Goal: Task Accomplishment & Management: Manage account settings

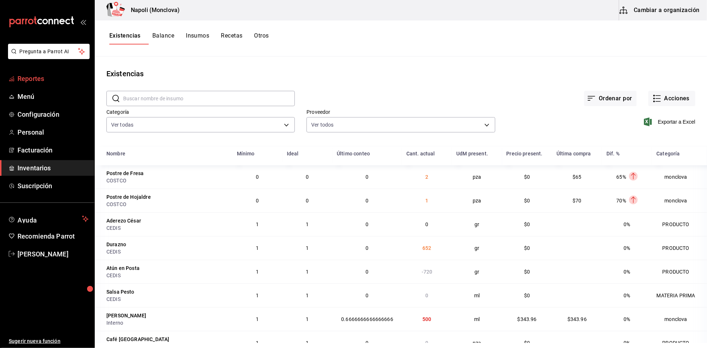
click at [55, 83] on span "Reportes" at bounding box center [53, 79] width 71 height 10
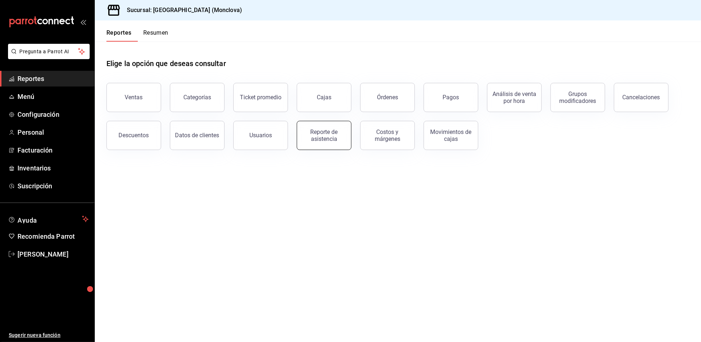
click at [321, 142] on div "Reporte de asistencia" at bounding box center [324, 135] width 45 height 14
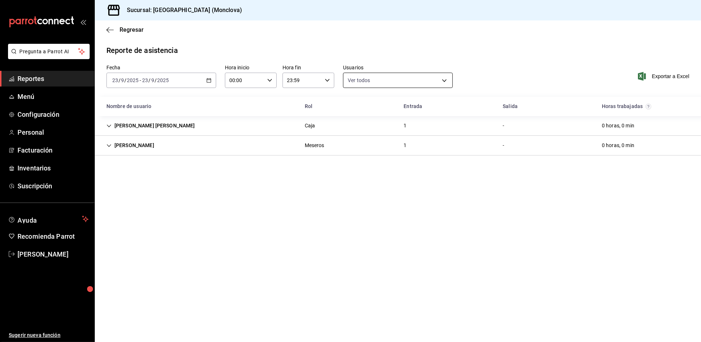
click at [444, 85] on body "Pregunta a Parrot AI Reportes Menú Configuración Personal Facturación Inventari…" at bounding box center [350, 171] width 701 height 342
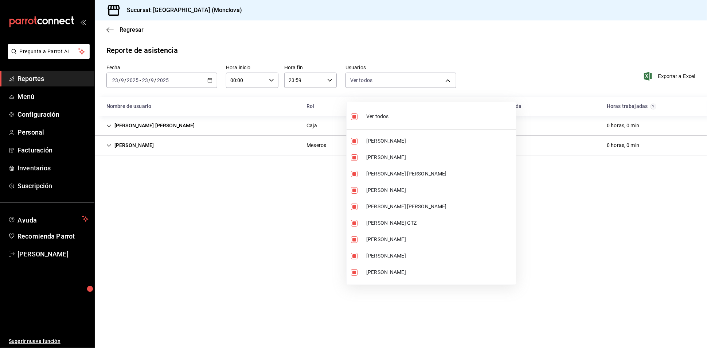
click at [357, 117] on input "checkbox" at bounding box center [354, 116] width 7 height 7
checkbox input "false"
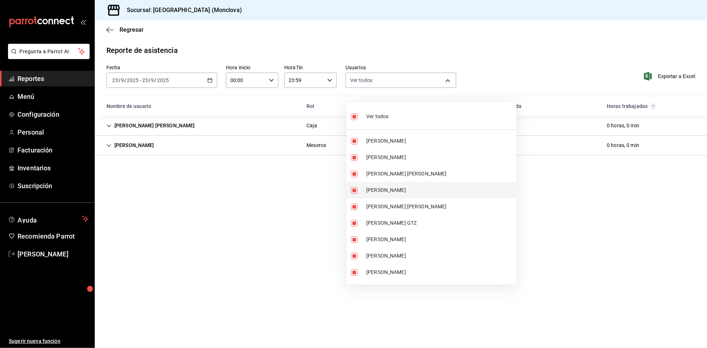
checkbox input "false"
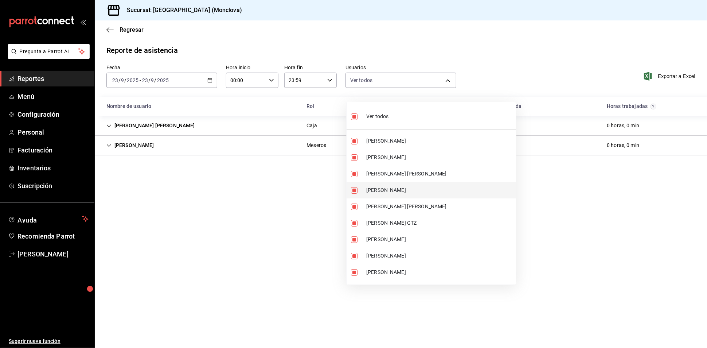
checkbox input "false"
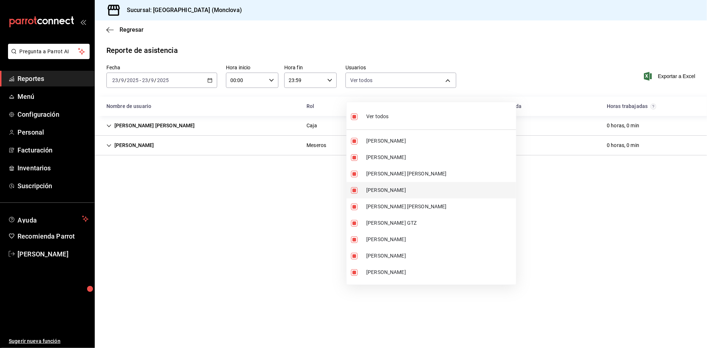
checkbox input "false"
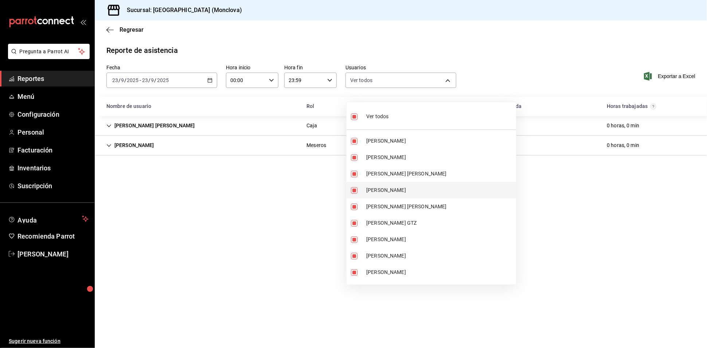
checkbox input "false"
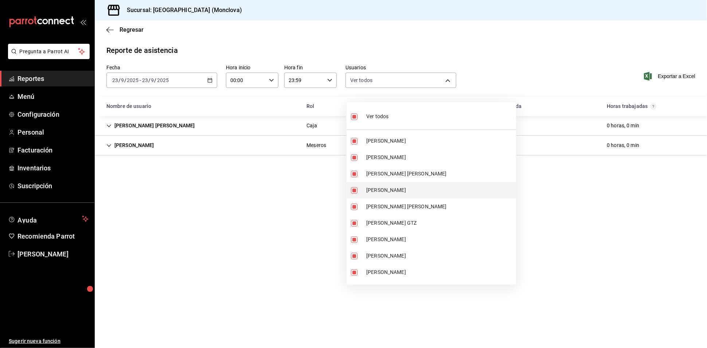
checkbox input "false"
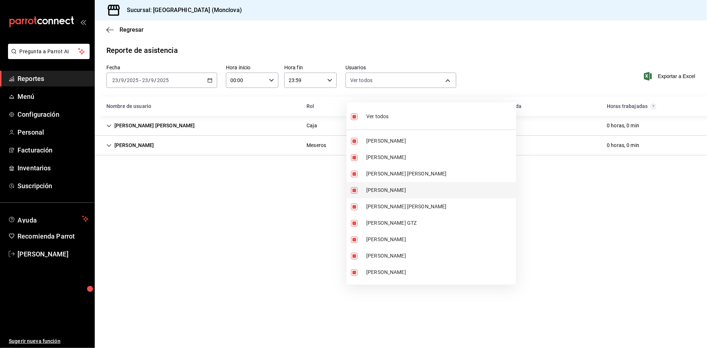
checkbox input "false"
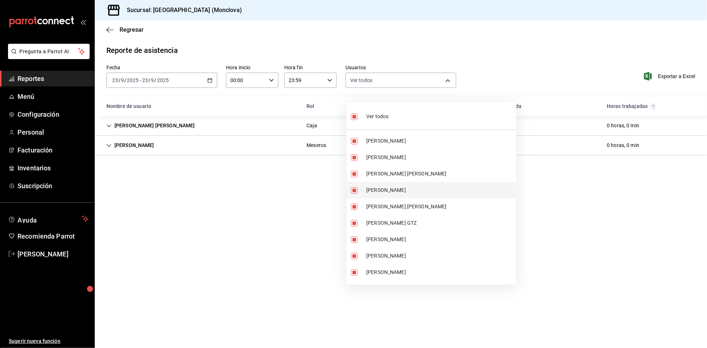
checkbox input "false"
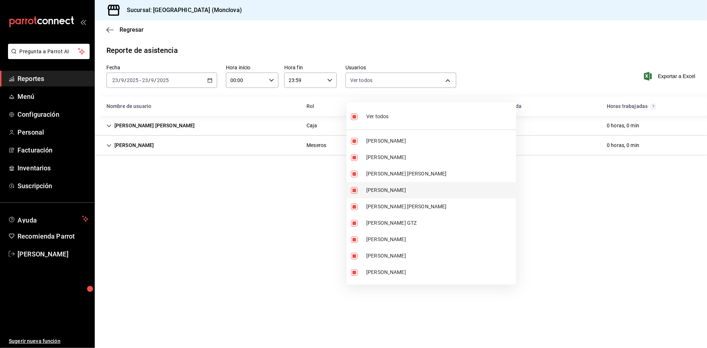
checkbox input "false"
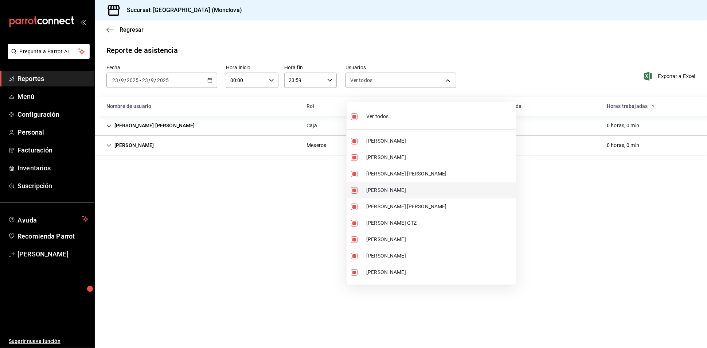
checkbox input "false"
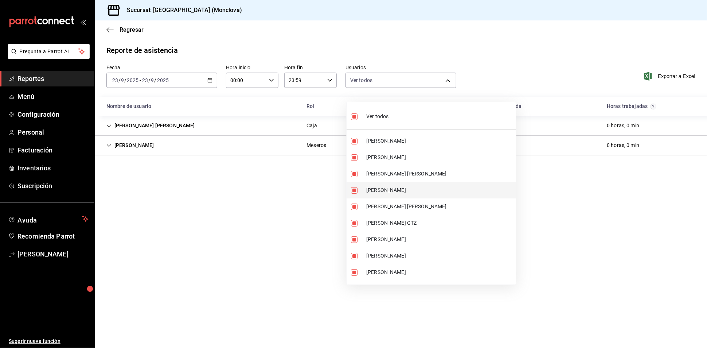
checkbox input "false"
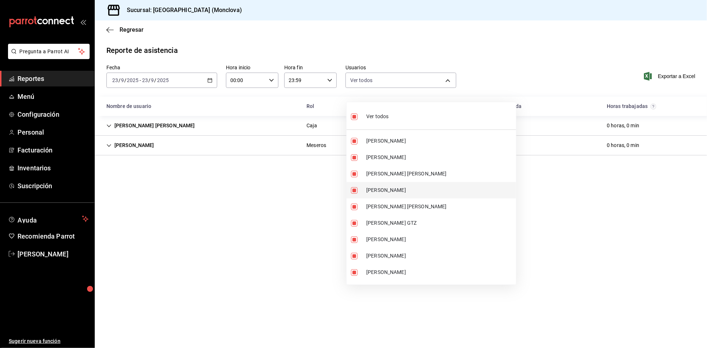
checkbox input "false"
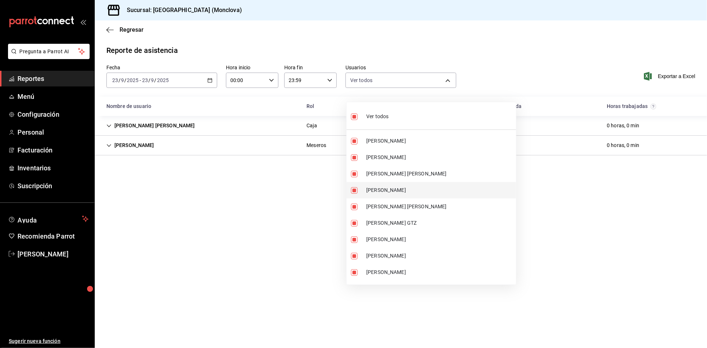
checkbox input "false"
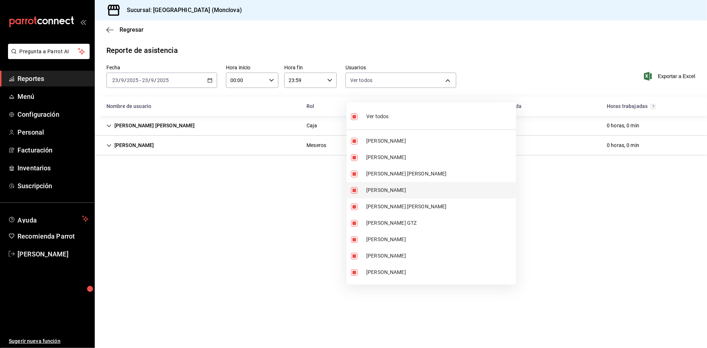
checkbox input "false"
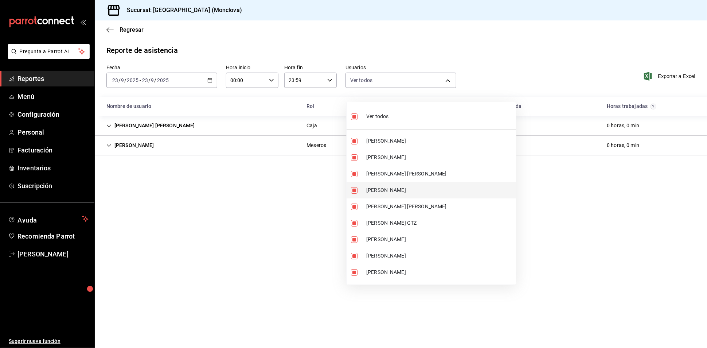
checkbox input "false"
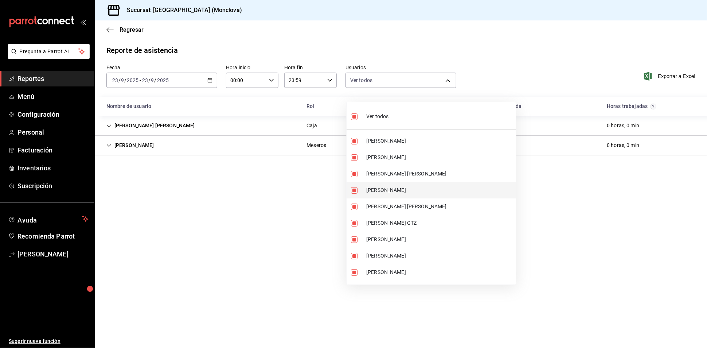
checkbox input "false"
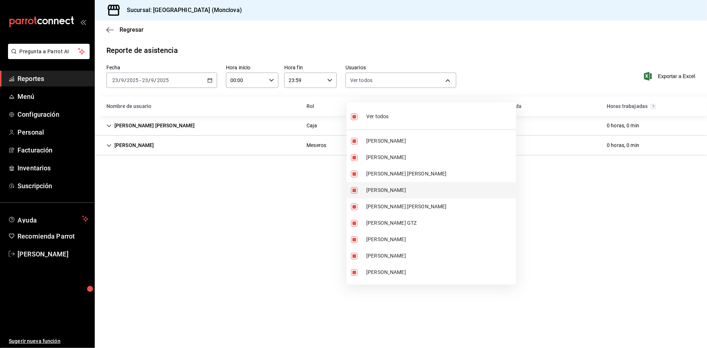
checkbox input "false"
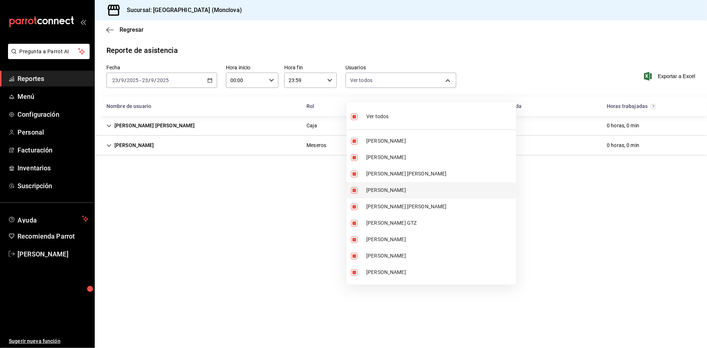
checkbox input "false"
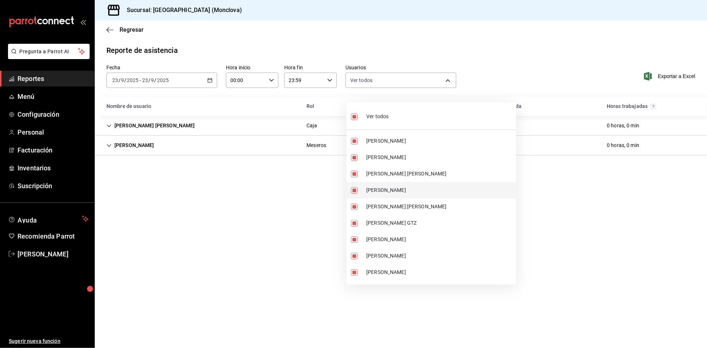
checkbox input "false"
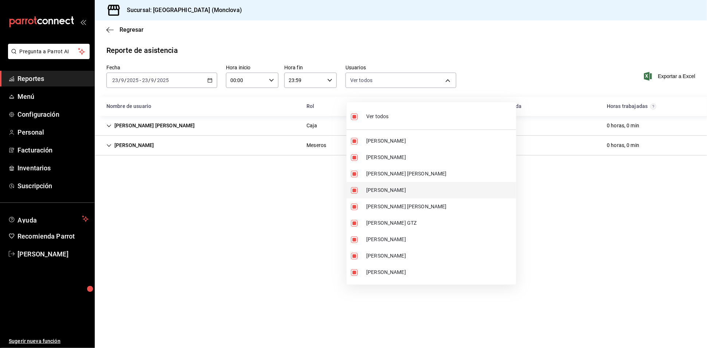
checkbox input "false"
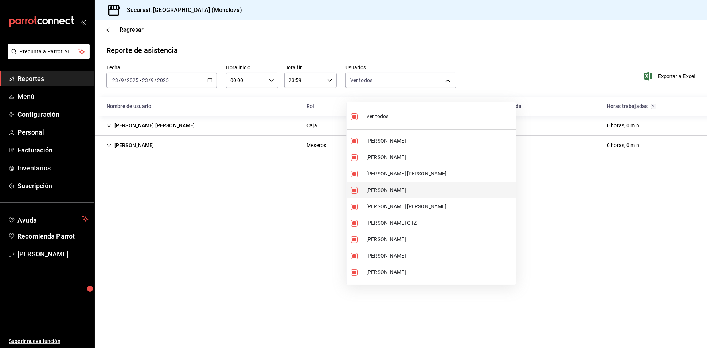
checkbox input "false"
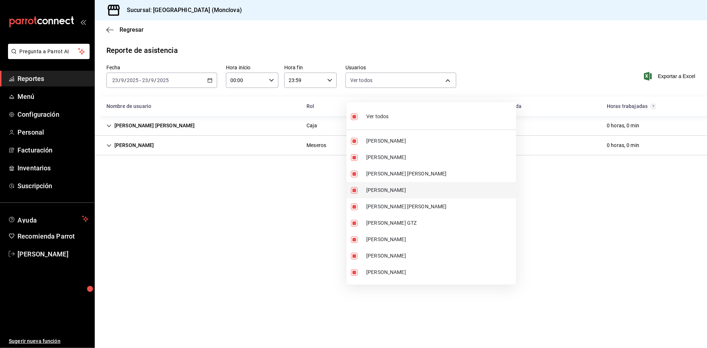
checkbox input "false"
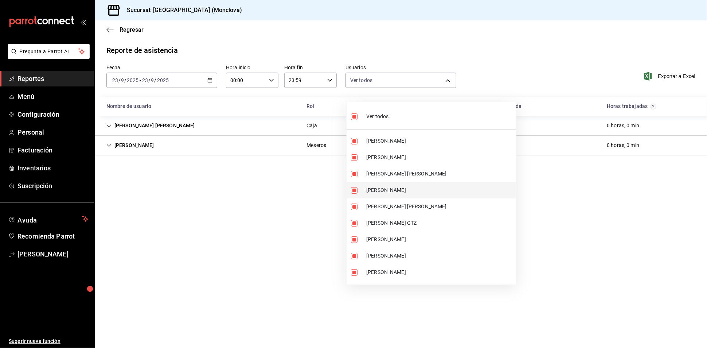
checkbox input "false"
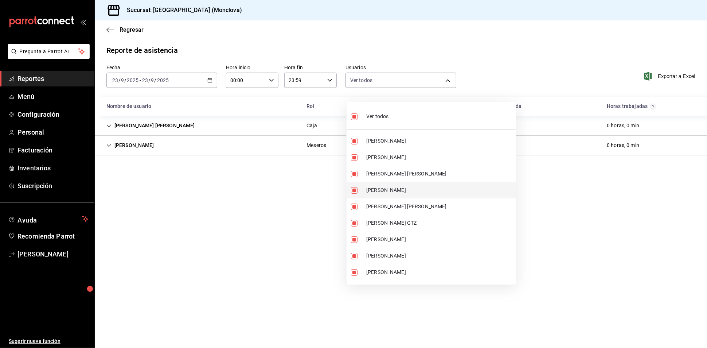
checkbox input "false"
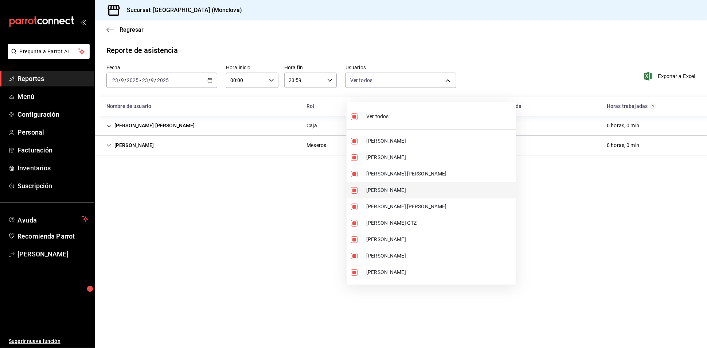
checkbox input "false"
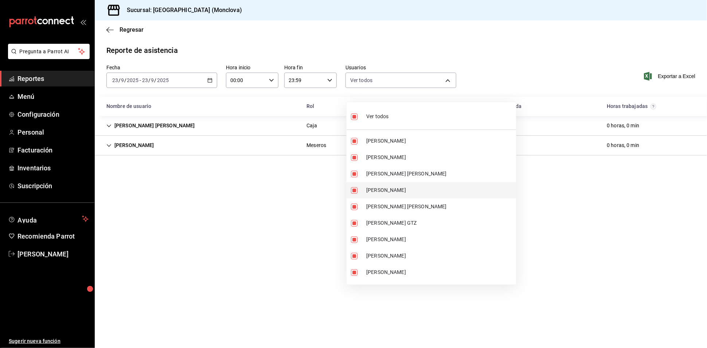
checkbox input "false"
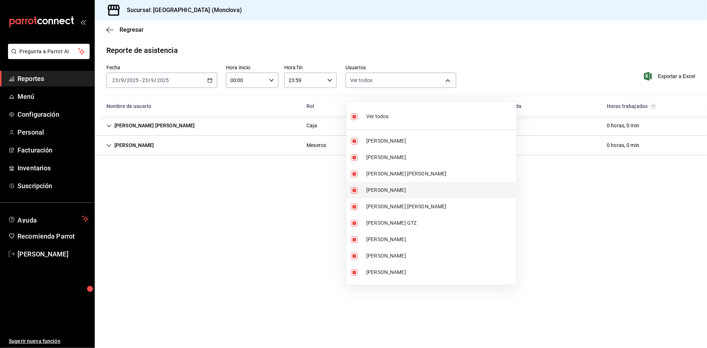
checkbox input "false"
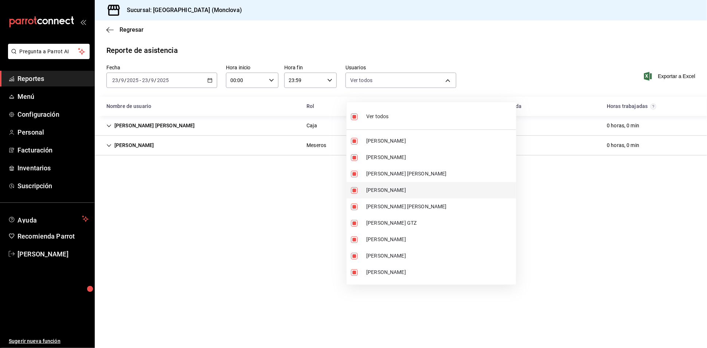
checkbox input "false"
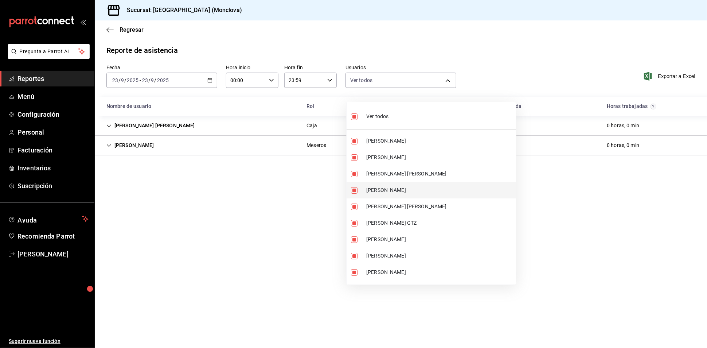
checkbox input "false"
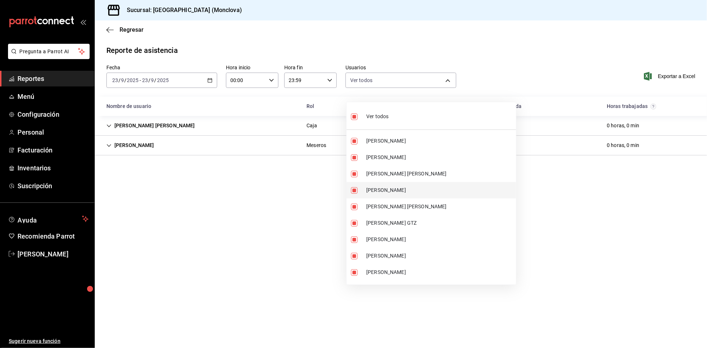
checkbox input "false"
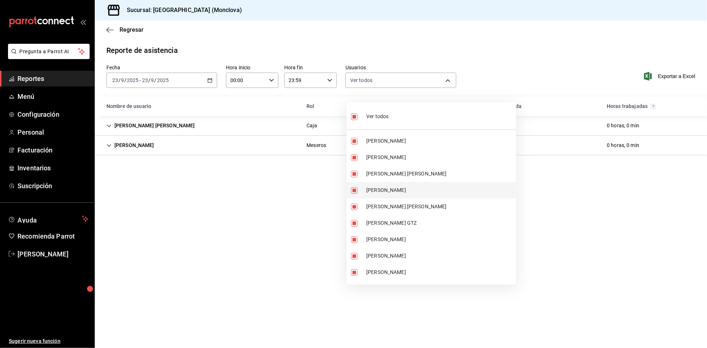
checkbox input "false"
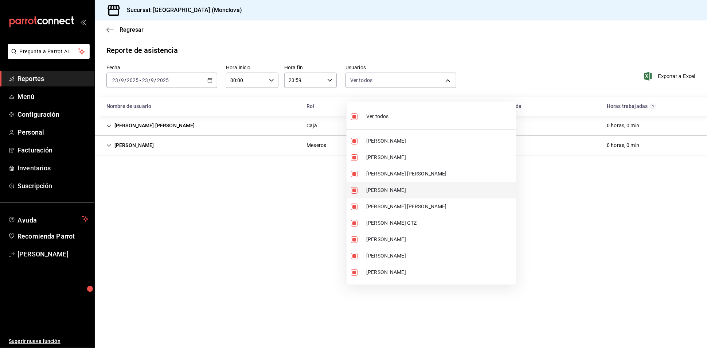
checkbox input "false"
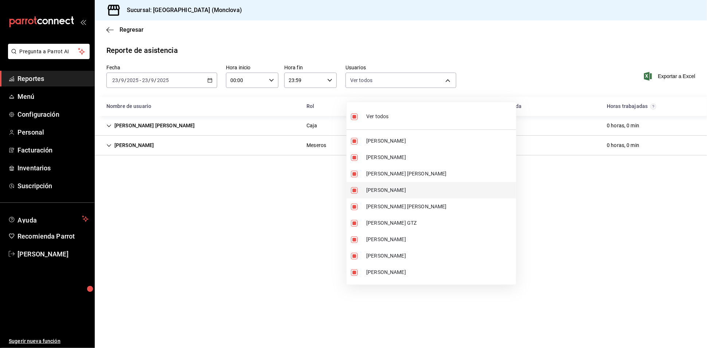
checkbox input "false"
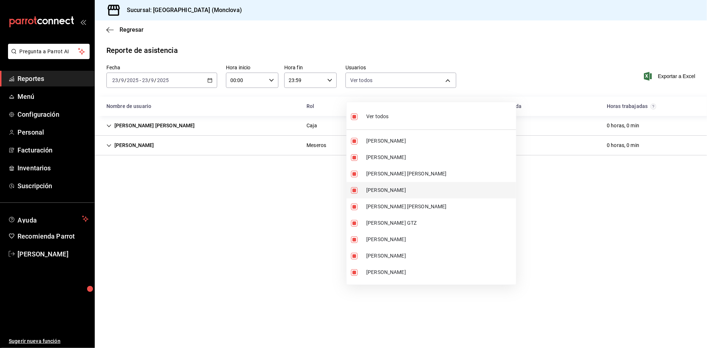
checkbox input "false"
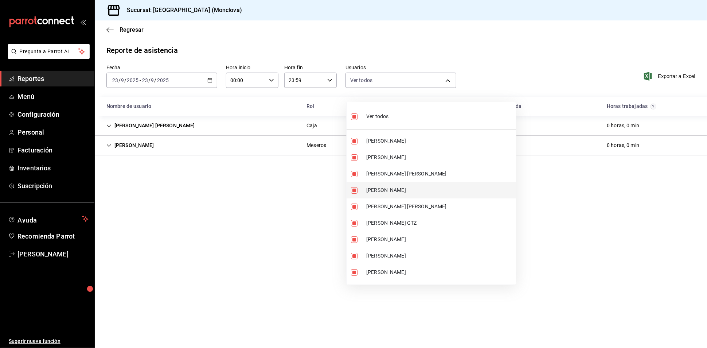
checkbox input "false"
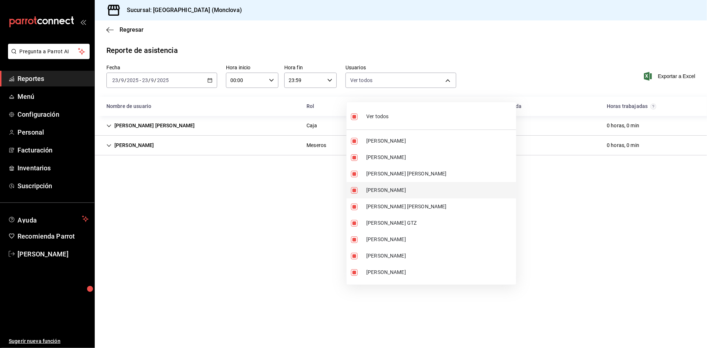
checkbox input "false"
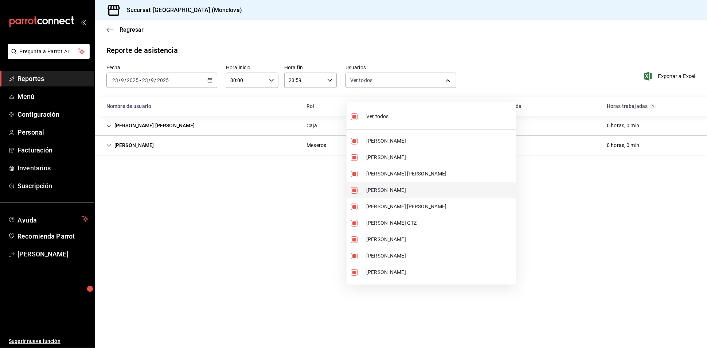
checkbox input "false"
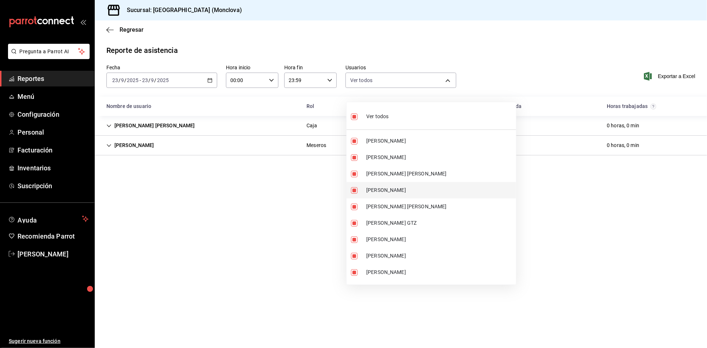
checkbox input "false"
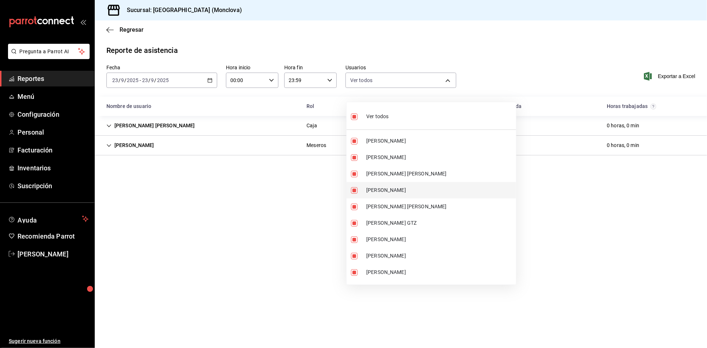
checkbox input "false"
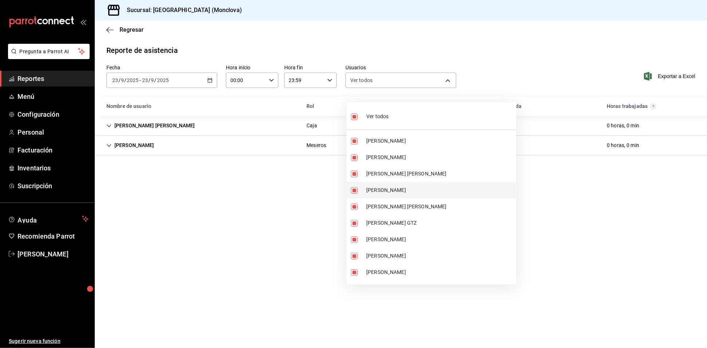
checkbox input "false"
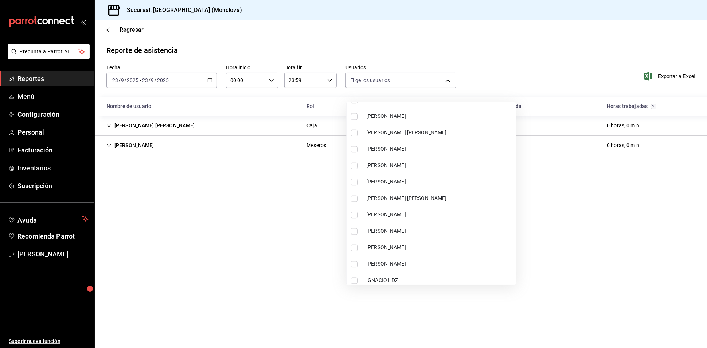
scroll to position [2714, 0]
click at [352, 180] on input "checkbox" at bounding box center [354, 183] width 7 height 7
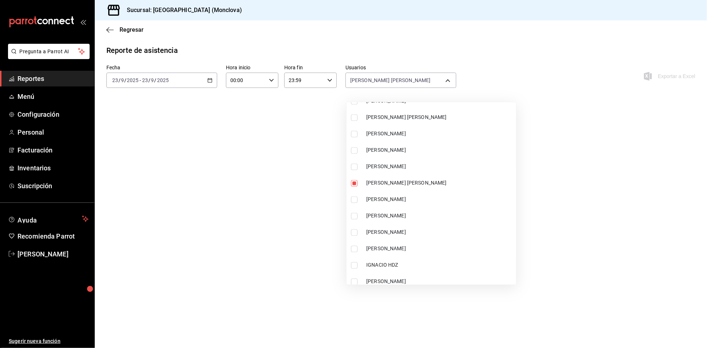
click at [209, 92] on div at bounding box center [353, 174] width 707 height 348
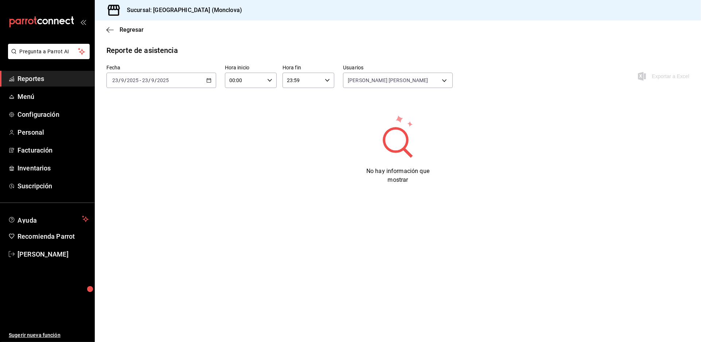
click at [208, 88] on div "[DATE] [DATE] - [DATE] [DATE]" at bounding box center [161, 80] width 110 height 15
click at [166, 188] on span "Rango de fechas" at bounding box center [141, 184] width 57 height 8
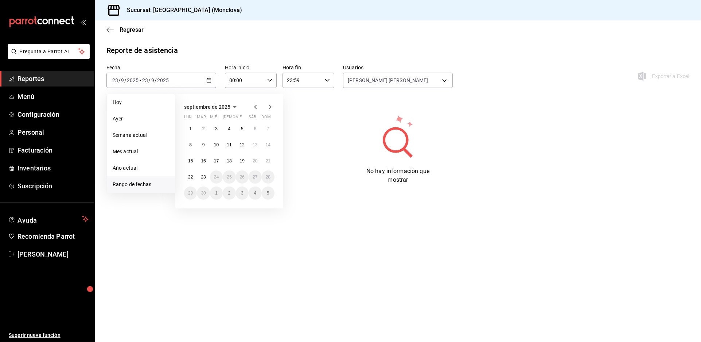
click at [257, 111] on icon "button" at bounding box center [255, 106] width 9 height 9
click at [257, 111] on icon "button" at bounding box center [255, 108] width 9 height 9
click at [269, 131] on abbr "1" at bounding box center [268, 128] width 3 height 5
click at [191, 211] on abbr "30" at bounding box center [190, 208] width 5 height 5
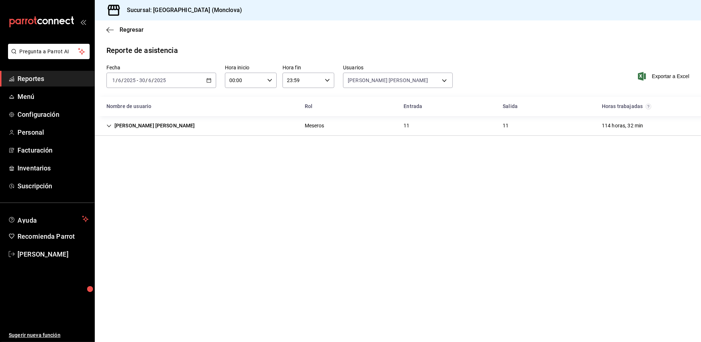
click at [215, 85] on div "[DATE] [DATE] - [DATE] [DATE]" at bounding box center [161, 80] width 110 height 15
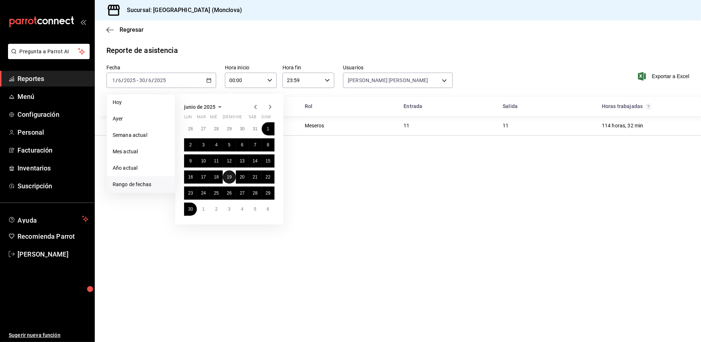
click at [231, 179] on abbr "19" at bounding box center [229, 176] width 5 height 5
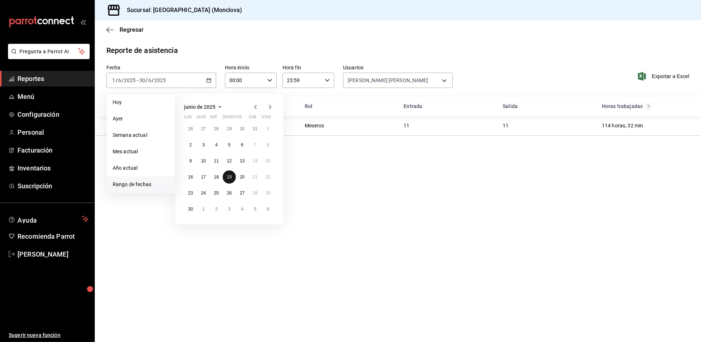
click at [231, 179] on abbr "19" at bounding box center [229, 176] width 5 height 5
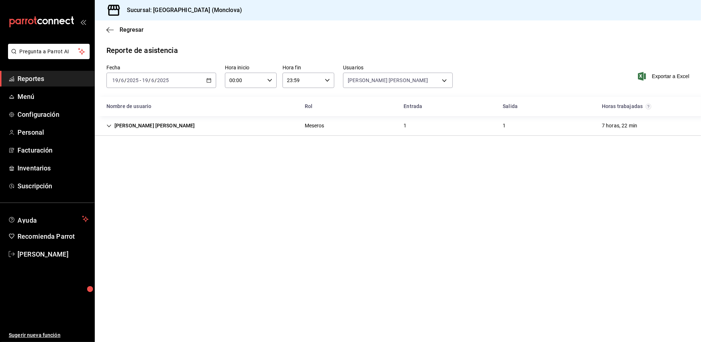
click at [211, 83] on icon "button" at bounding box center [208, 80] width 5 height 5
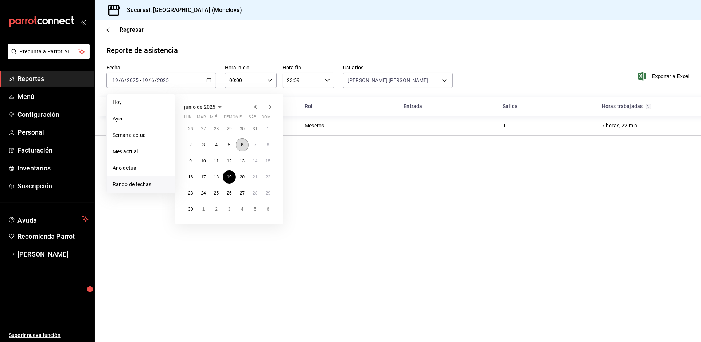
click at [241, 150] on button "6" at bounding box center [242, 144] width 13 height 13
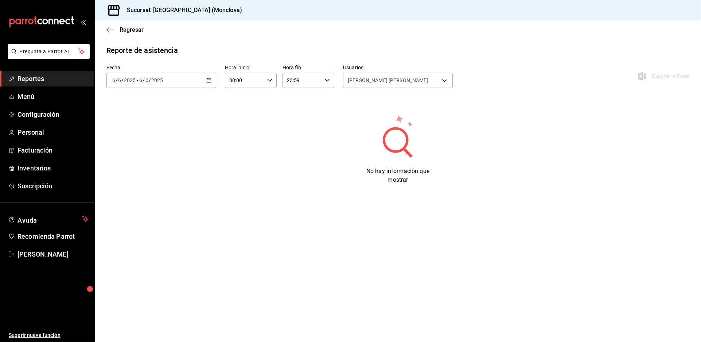
click at [215, 96] on div "Fecha [DATE] [DATE] - [DATE] [DATE] Hora inicio 00:00 Hora inicio Hora fin 23:5…" at bounding box center [398, 81] width 606 height 32
click at [214, 88] on div "[DATE] [DATE] - [DATE] [DATE]" at bounding box center [161, 80] width 110 height 15
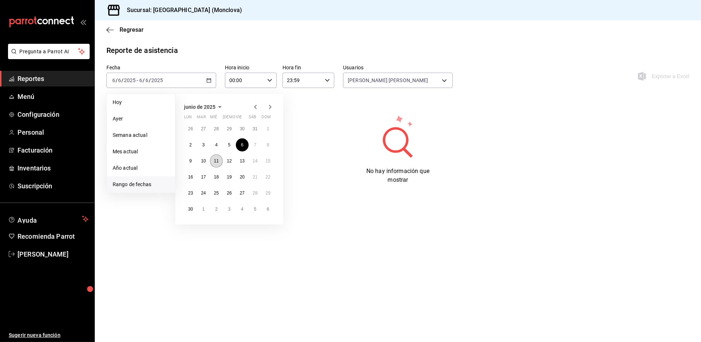
click at [214, 166] on button "11" at bounding box center [216, 160] width 13 height 13
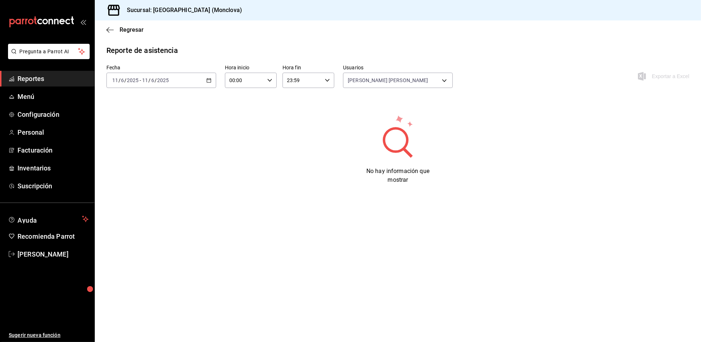
click at [214, 88] on div "[DATE] [DATE] - [DATE] [DATE]" at bounding box center [161, 80] width 110 height 15
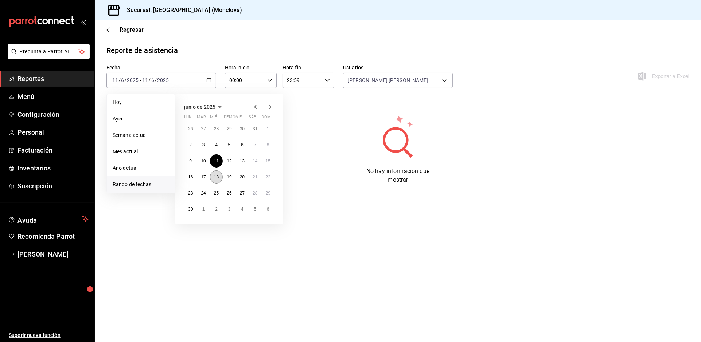
click at [216, 179] on button "18" at bounding box center [216, 176] width 13 height 13
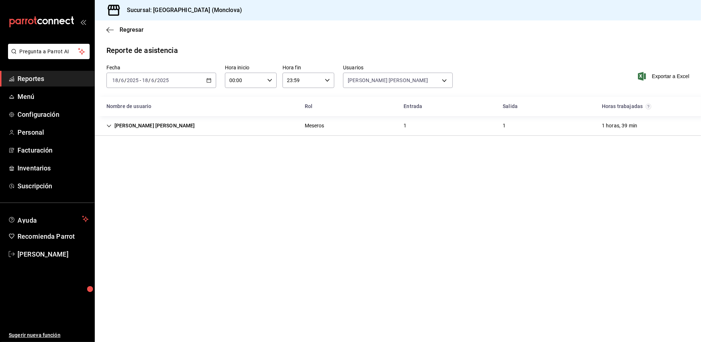
click at [214, 88] on div "[DATE] [DATE] - [DATE] [DATE]" at bounding box center [161, 80] width 110 height 15
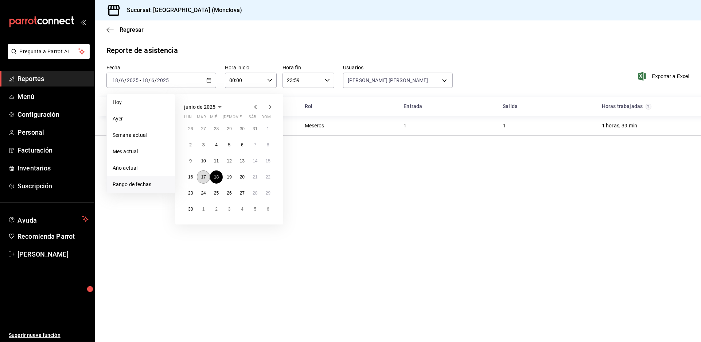
click at [206, 179] on abbr "17" at bounding box center [203, 176] width 5 height 5
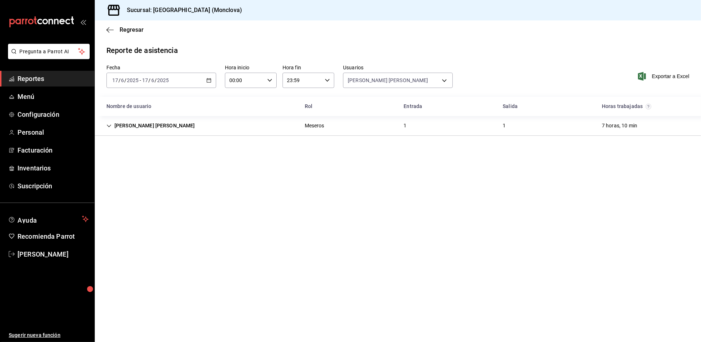
click at [211, 83] on icon "button" at bounding box center [208, 80] width 5 height 5
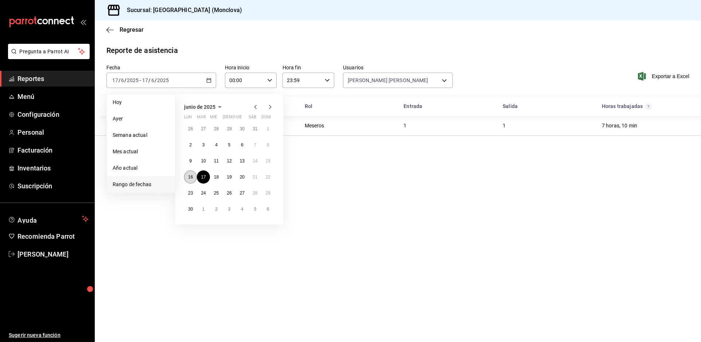
click at [197, 183] on button "16" at bounding box center [190, 176] width 13 height 13
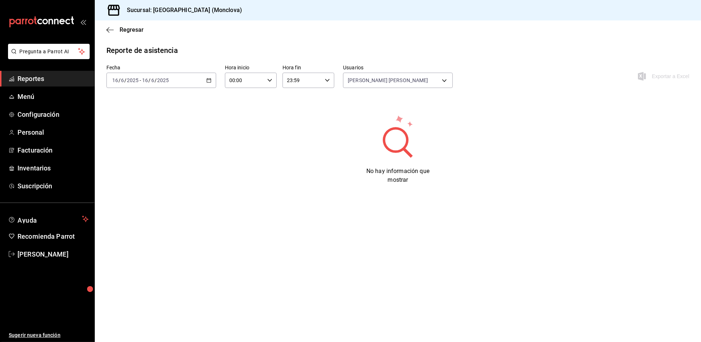
click at [216, 83] on div "[DATE] [DATE] - [DATE] [DATE]" at bounding box center [161, 80] width 110 height 15
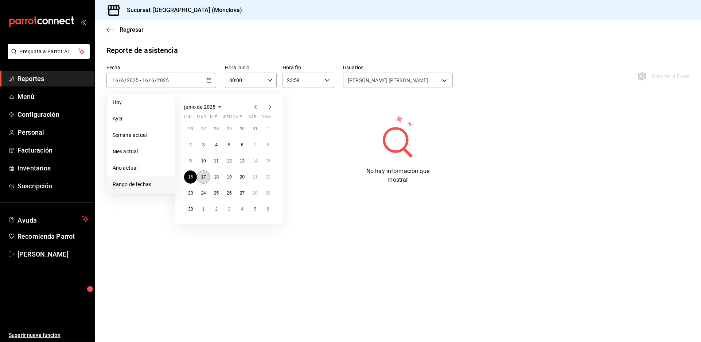
click at [203, 183] on button "17" at bounding box center [203, 176] width 13 height 13
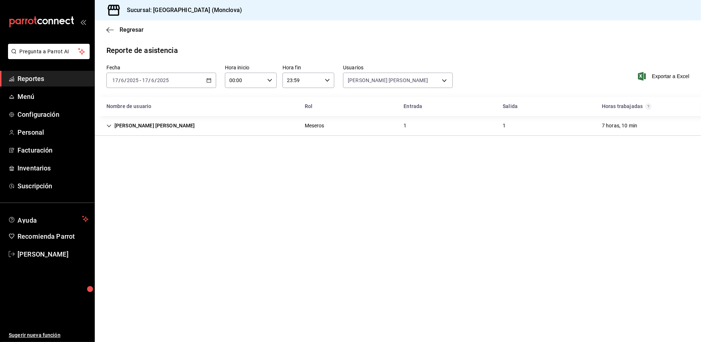
click at [216, 85] on div "[DATE] [DATE] - [DATE] [DATE]" at bounding box center [161, 80] width 110 height 15
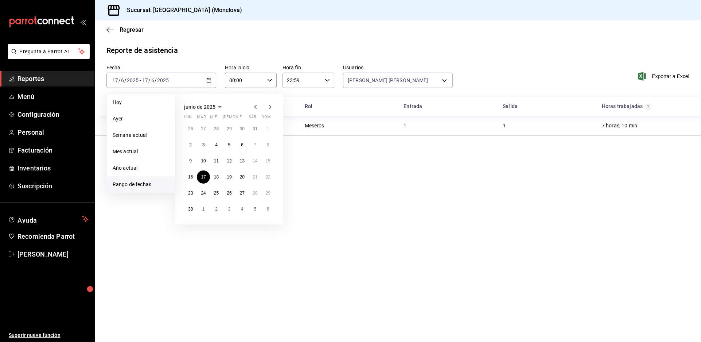
click at [272, 111] on icon "button" at bounding box center [270, 106] width 9 height 9
click at [272, 113] on icon "button" at bounding box center [270, 108] width 9 height 9
click at [244, 131] on abbr "1" at bounding box center [242, 128] width 3 height 5
click at [244, 195] on abbr "29" at bounding box center [242, 192] width 5 height 5
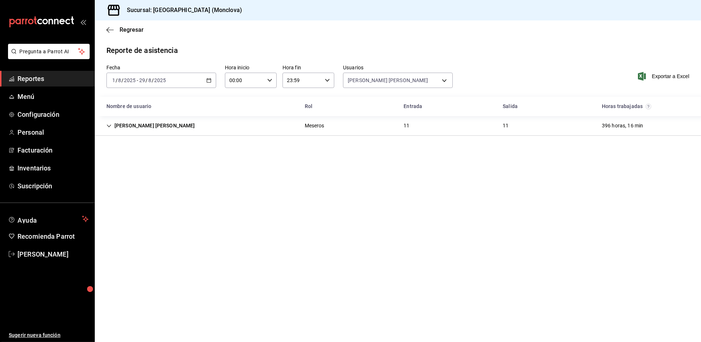
click at [214, 88] on div "[DATE] [DATE] - [DATE] [DATE]" at bounding box center [161, 80] width 110 height 15
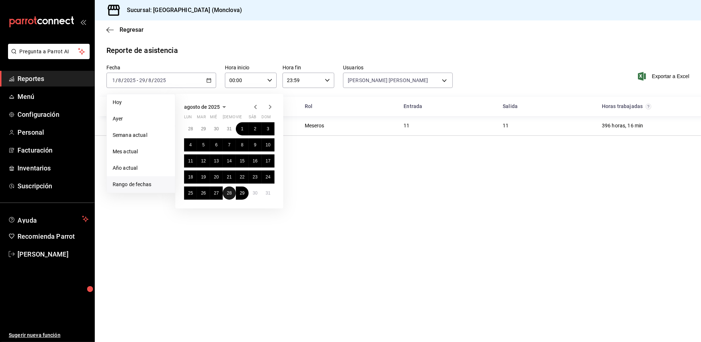
click at [232, 195] on abbr "28" at bounding box center [229, 192] width 5 height 5
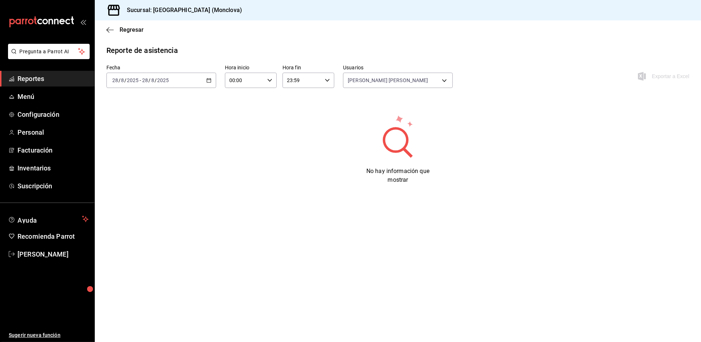
click at [211, 83] on icon "button" at bounding box center [208, 80] width 5 height 5
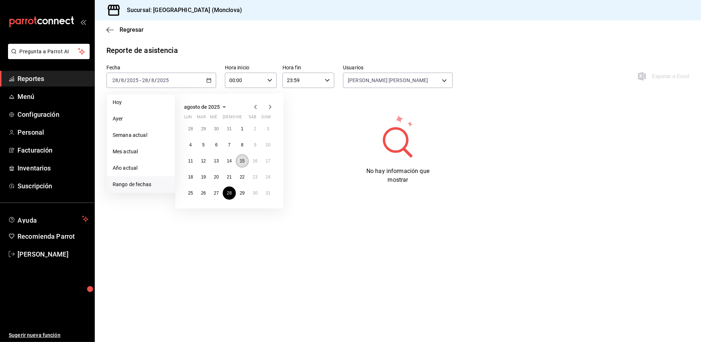
click at [242, 167] on button "15" at bounding box center [242, 160] width 13 height 13
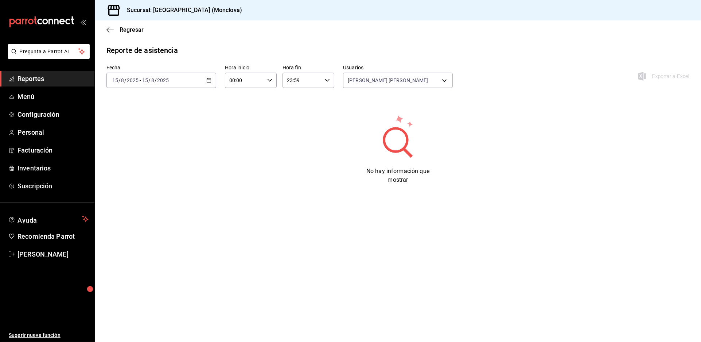
click at [214, 87] on div "[DATE] [DATE] - [DATE] [DATE]" at bounding box center [161, 80] width 110 height 15
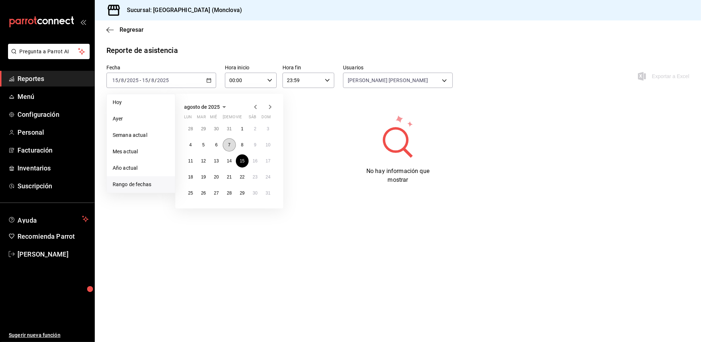
click at [233, 149] on button "7" at bounding box center [229, 144] width 13 height 13
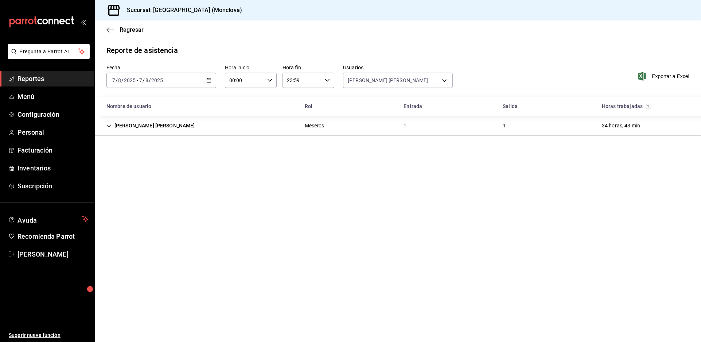
click at [213, 88] on div "[DATE] [DATE] - [DATE] [DATE]" at bounding box center [161, 80] width 110 height 15
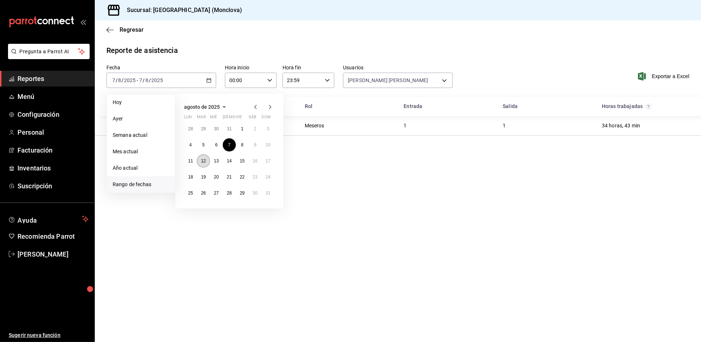
click at [206, 163] on abbr "12" at bounding box center [203, 160] width 5 height 5
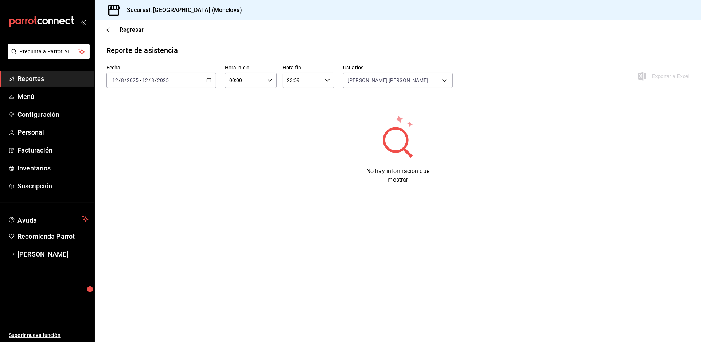
click at [207, 88] on div "[DATE] [DATE] - [DATE] [DATE]" at bounding box center [161, 80] width 110 height 15
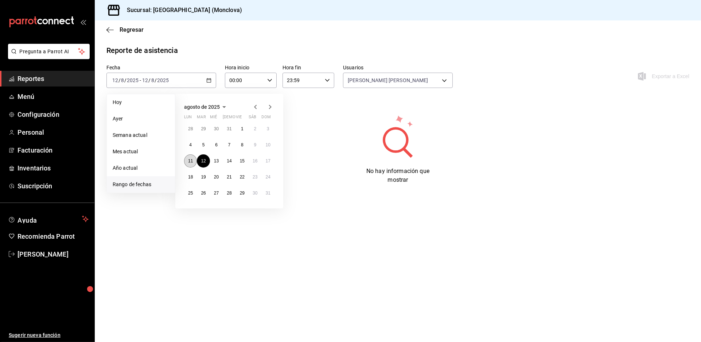
click at [192, 163] on abbr "11" at bounding box center [190, 160] width 5 height 5
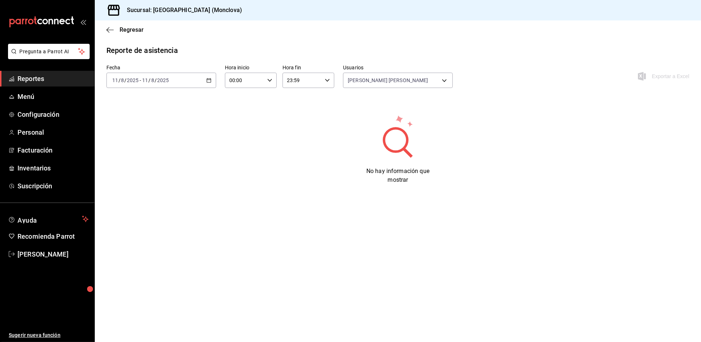
click at [216, 88] on div "[DATE] [DATE] - [DATE] [DATE]" at bounding box center [161, 80] width 110 height 15
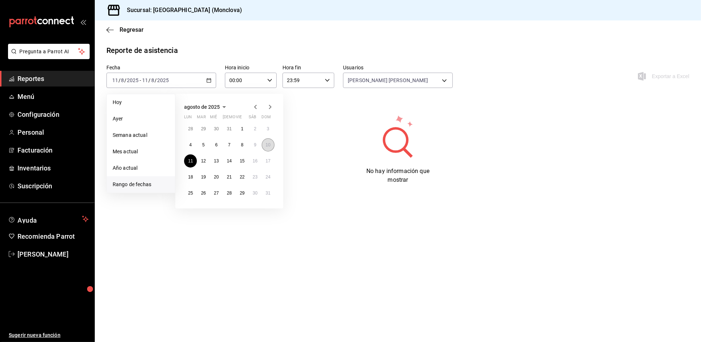
click at [269, 149] on button "10" at bounding box center [268, 144] width 13 height 13
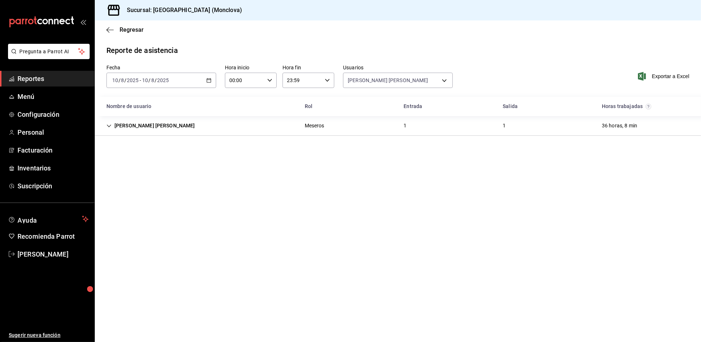
click at [210, 85] on div "[DATE] [DATE] - [DATE] [DATE]" at bounding box center [161, 80] width 110 height 15
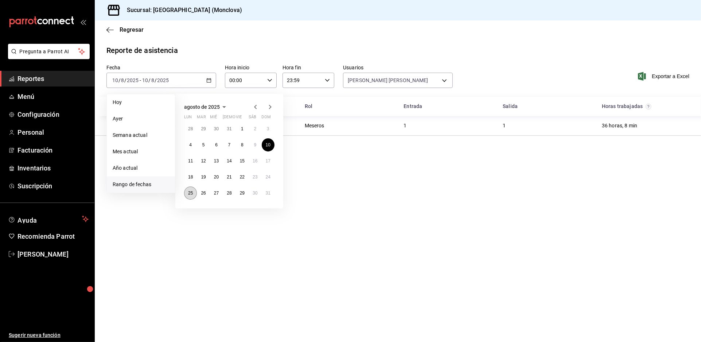
click at [193, 195] on abbr "25" at bounding box center [190, 192] width 5 height 5
click at [244, 195] on abbr "29" at bounding box center [242, 192] width 5 height 5
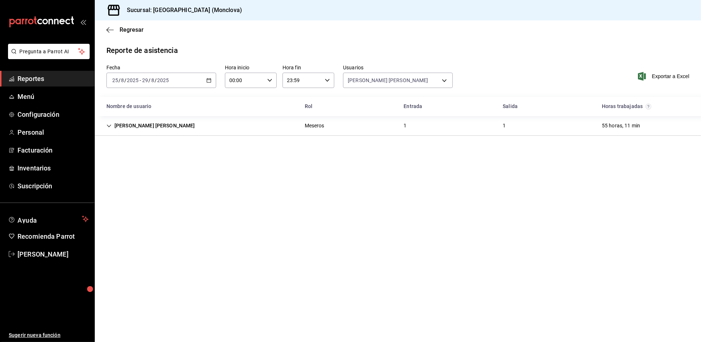
click at [211, 83] on icon "button" at bounding box center [208, 80] width 5 height 5
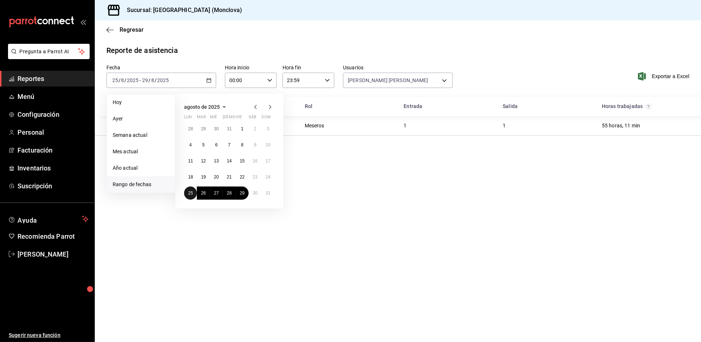
click at [193, 195] on abbr "25" at bounding box center [190, 192] width 5 height 5
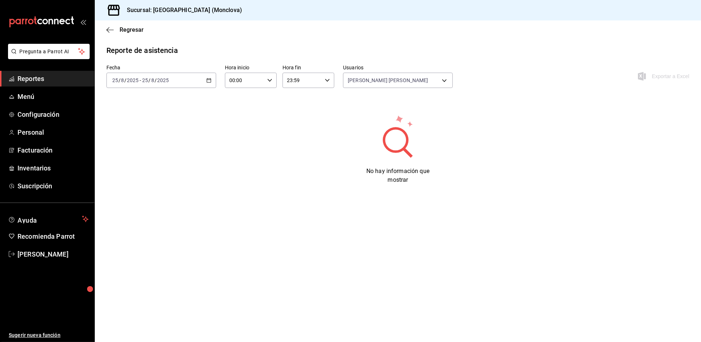
click at [216, 87] on div "[DATE] [DATE] - [DATE] [DATE]" at bounding box center [161, 80] width 110 height 15
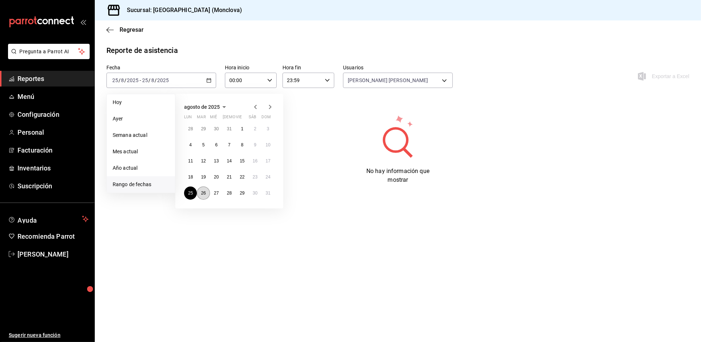
click at [203, 199] on button "26" at bounding box center [203, 192] width 13 height 13
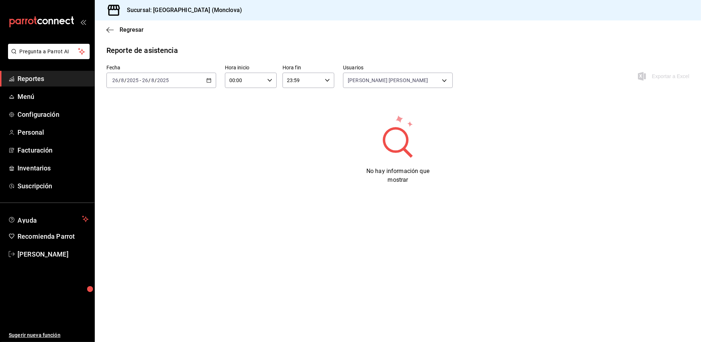
click at [211, 83] on icon "button" at bounding box center [208, 80] width 5 height 5
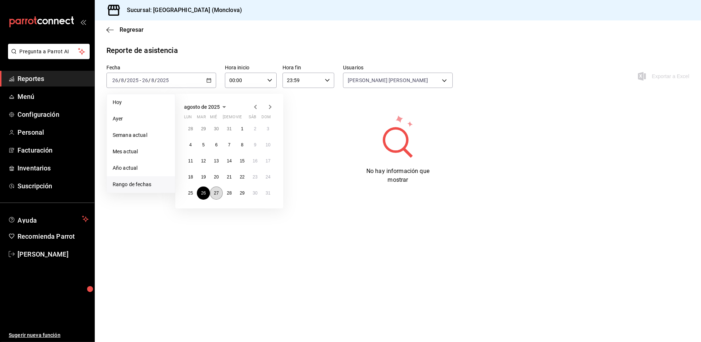
click at [214, 199] on button "27" at bounding box center [216, 192] width 13 height 13
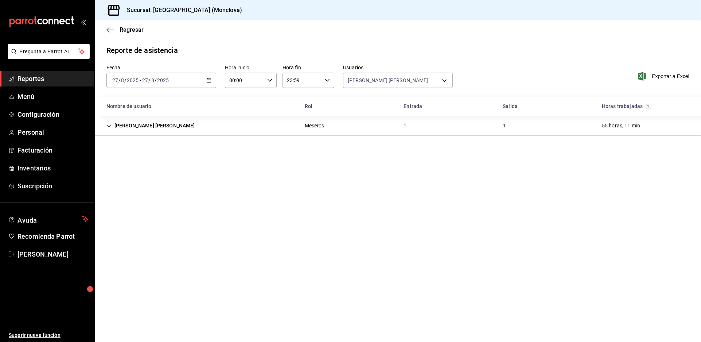
click at [211, 82] on \(Stroke\) "button" at bounding box center [209, 80] width 4 height 4
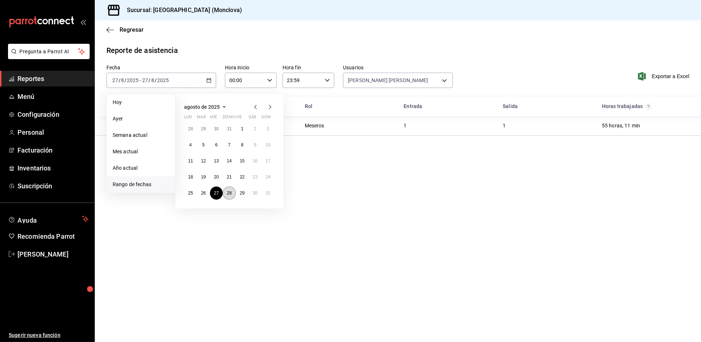
click at [235, 199] on button "28" at bounding box center [229, 192] width 13 height 13
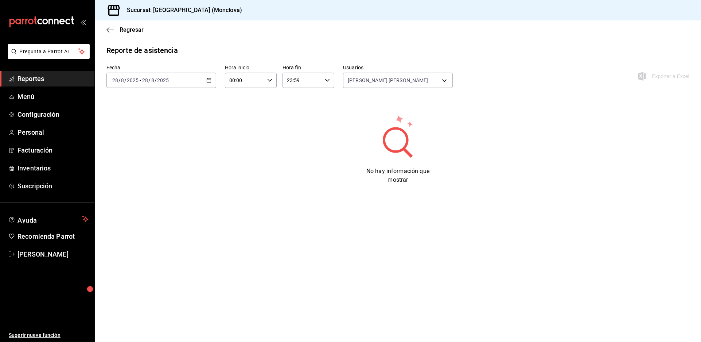
click at [211, 88] on div "[DATE] [DATE] - [DATE] [DATE]" at bounding box center [161, 80] width 110 height 15
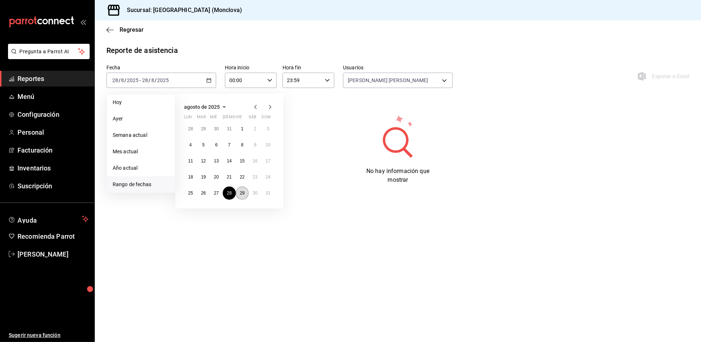
click at [245, 195] on abbr "29" at bounding box center [242, 192] width 5 height 5
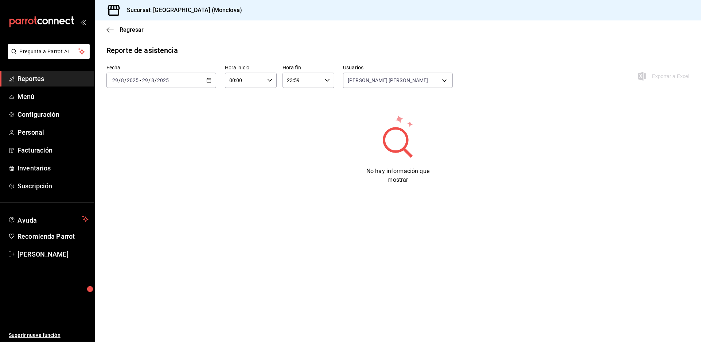
click at [216, 88] on div "[DATE] [DATE] - [DATE] [DATE]" at bounding box center [161, 80] width 110 height 15
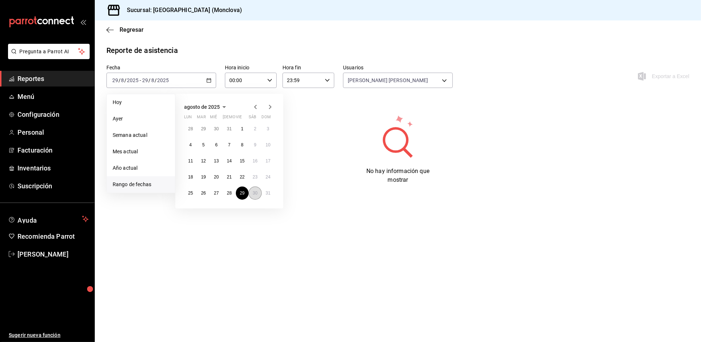
click at [257, 195] on abbr "30" at bounding box center [255, 192] width 5 height 5
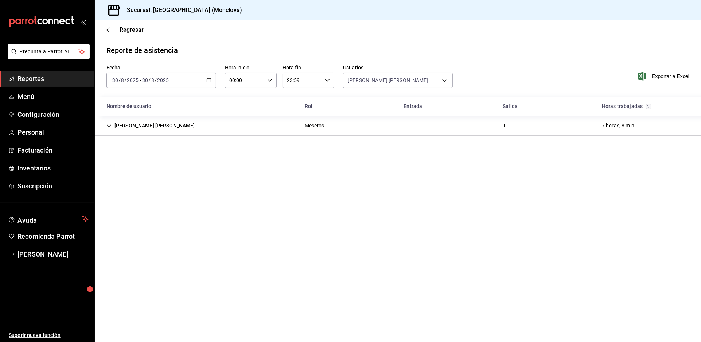
click at [211, 82] on \(Stroke\) "button" at bounding box center [209, 80] width 4 height 4
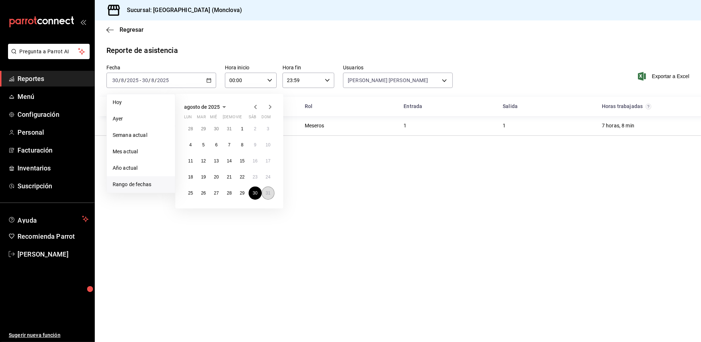
click at [268, 195] on abbr "31" at bounding box center [268, 192] width 5 height 5
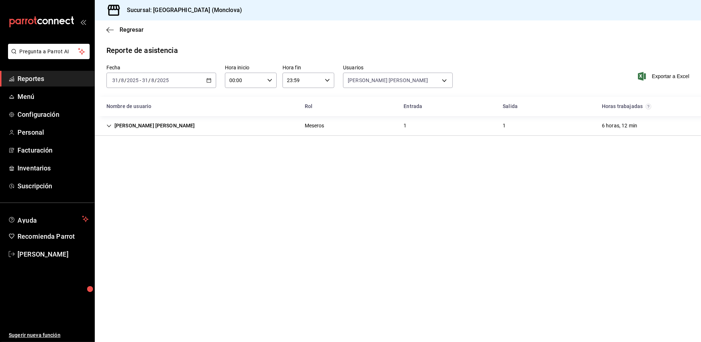
click at [211, 80] on \(Stroke\) "button" at bounding box center [209, 79] width 4 height 0
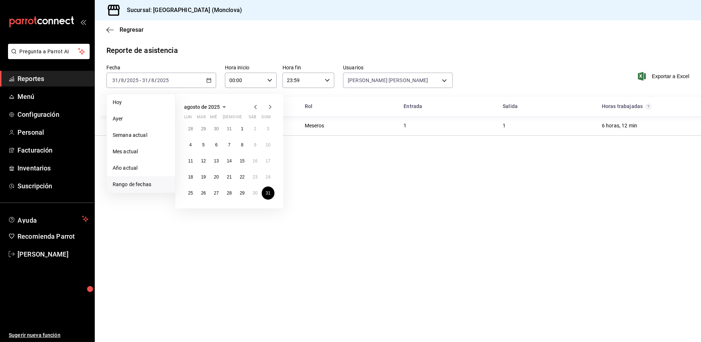
click at [271, 111] on icon "button" at bounding box center [270, 106] width 9 height 9
click at [192, 132] on button "1" at bounding box center [190, 128] width 13 height 13
click at [204, 183] on button "23" at bounding box center [203, 176] width 13 height 13
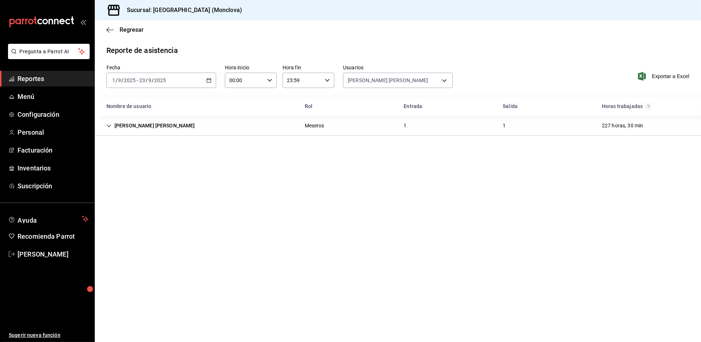
click at [205, 85] on div "[DATE] [DATE] - [DATE] [DATE]" at bounding box center [161, 80] width 110 height 15
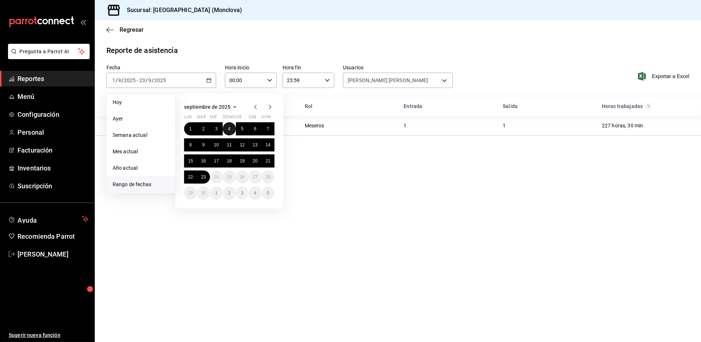
click at [231, 131] on abbr "4" at bounding box center [229, 128] width 3 height 5
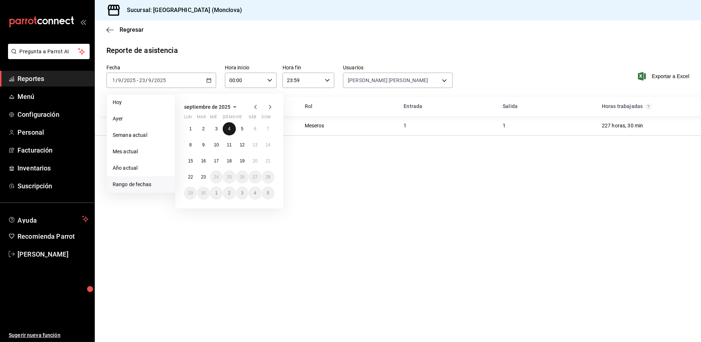
click at [231, 131] on abbr "4" at bounding box center [229, 128] width 3 height 5
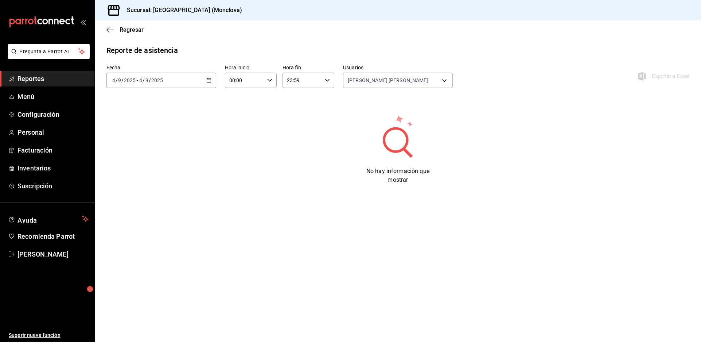
click at [213, 88] on div "[DATE] [DATE] - [DATE] [DATE]" at bounding box center [161, 80] width 110 height 15
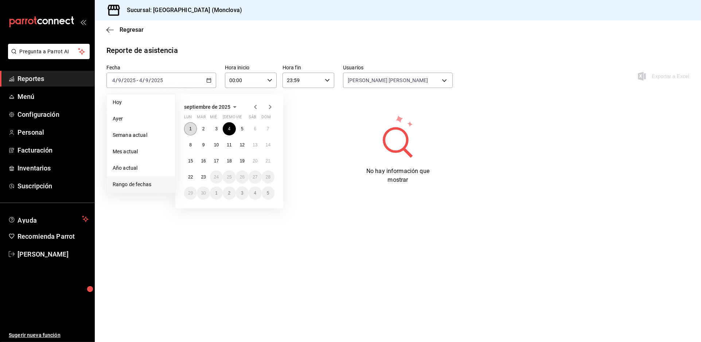
click at [196, 133] on button "1" at bounding box center [190, 128] width 13 height 13
click at [269, 131] on abbr "7" at bounding box center [268, 128] width 3 height 5
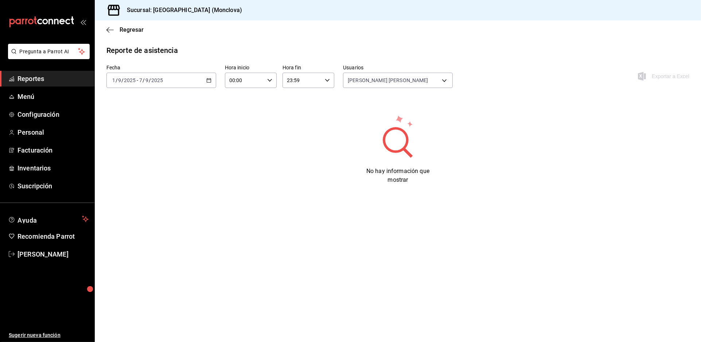
click at [211, 83] on icon "button" at bounding box center [208, 80] width 5 height 5
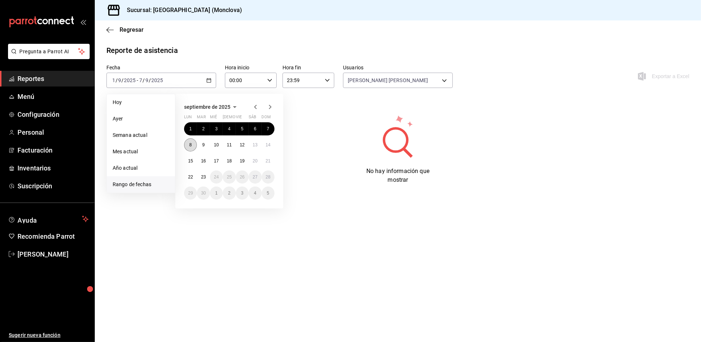
click at [194, 147] on button "8" at bounding box center [190, 144] width 13 height 13
click at [271, 147] on abbr "14" at bounding box center [268, 144] width 5 height 5
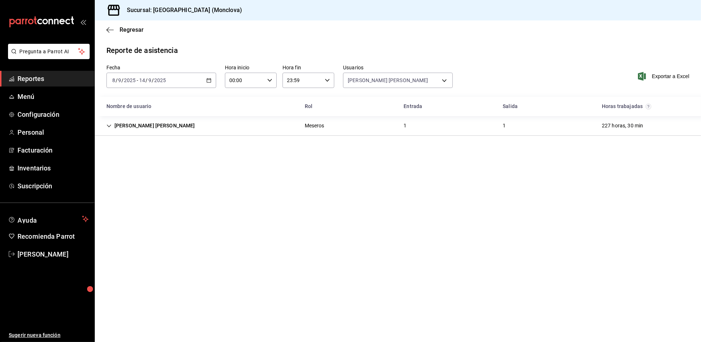
click at [211, 80] on \(Stroke\) "button" at bounding box center [209, 79] width 4 height 0
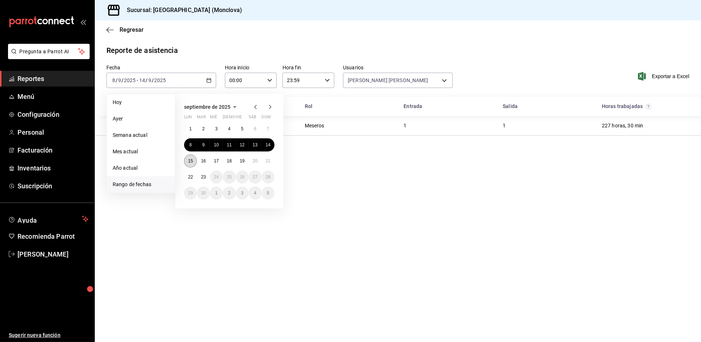
click at [193, 163] on abbr "15" at bounding box center [190, 160] width 5 height 5
click at [269, 163] on abbr "21" at bounding box center [268, 160] width 5 height 5
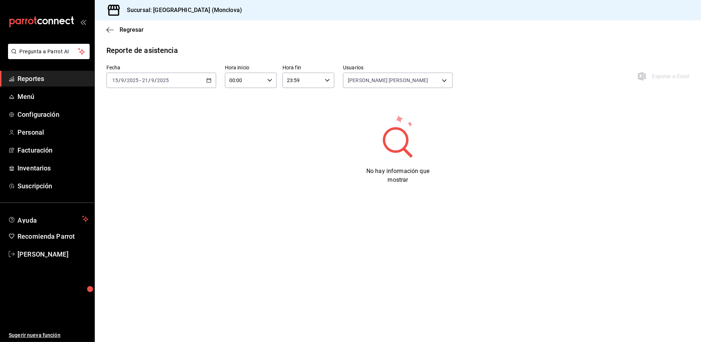
click at [211, 83] on icon "button" at bounding box center [208, 80] width 5 height 5
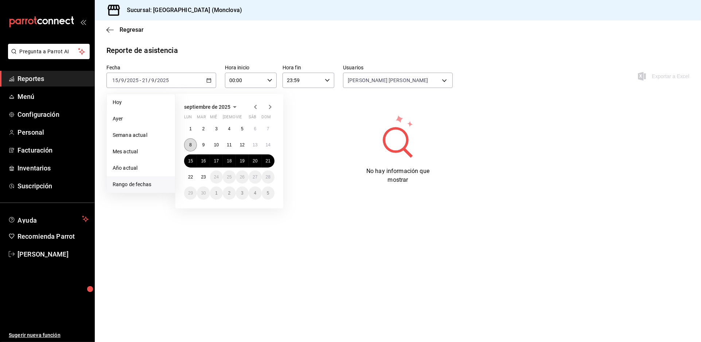
click at [197, 151] on button "8" at bounding box center [190, 144] width 13 height 13
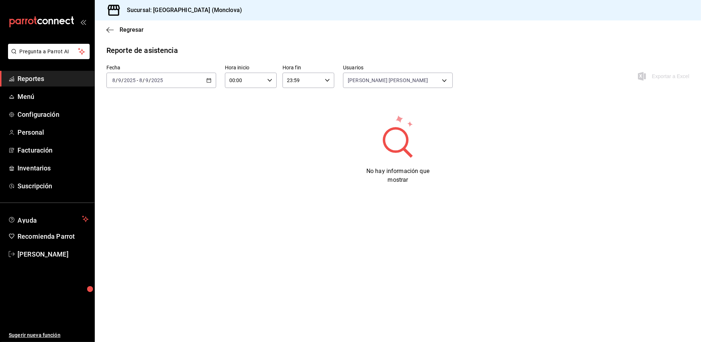
click at [210, 82] on \(Stroke\) "button" at bounding box center [209, 80] width 4 height 4
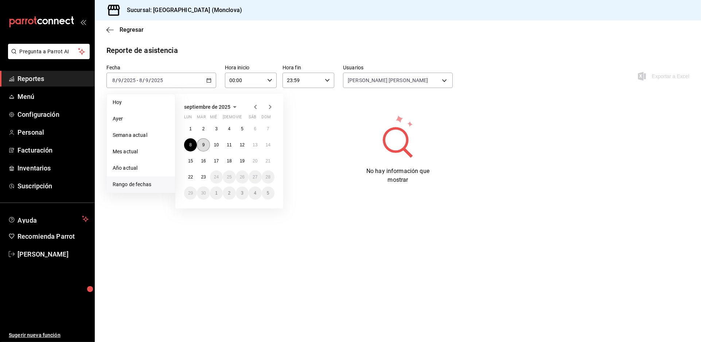
click at [204, 148] on button "9" at bounding box center [203, 144] width 13 height 13
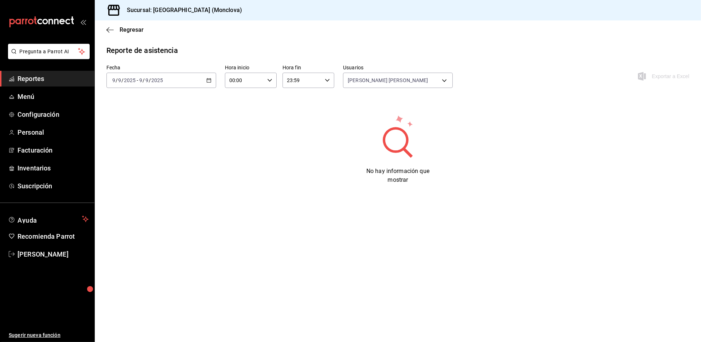
click at [211, 83] on icon "button" at bounding box center [208, 80] width 5 height 5
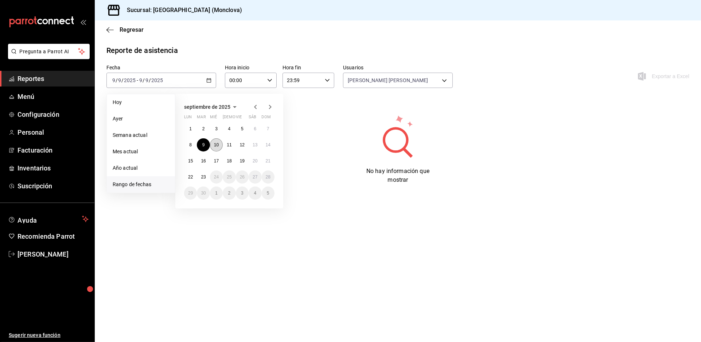
click at [220, 146] on button "10" at bounding box center [216, 144] width 13 height 13
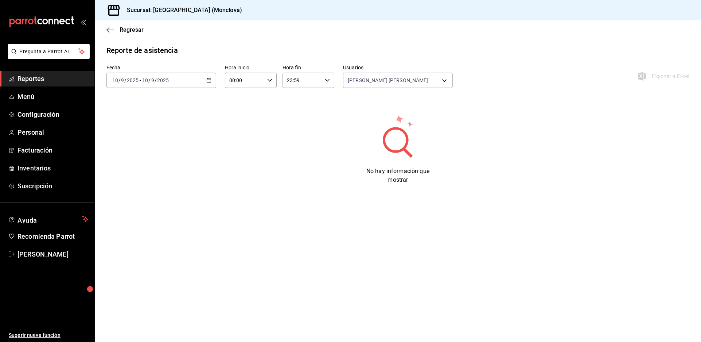
click at [212, 84] on div "[DATE] [DATE] - [DATE] [DATE]" at bounding box center [161, 80] width 110 height 15
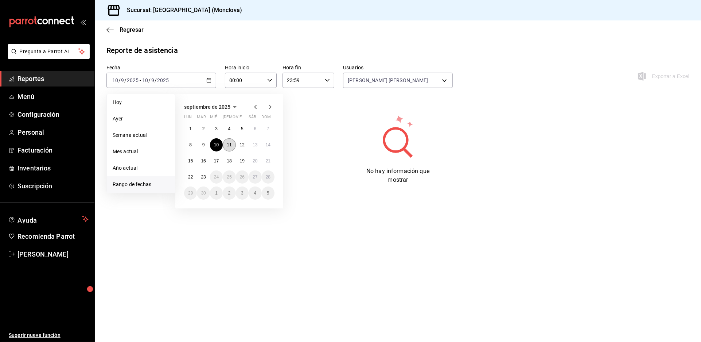
click at [232, 147] on abbr "11" at bounding box center [229, 144] width 5 height 5
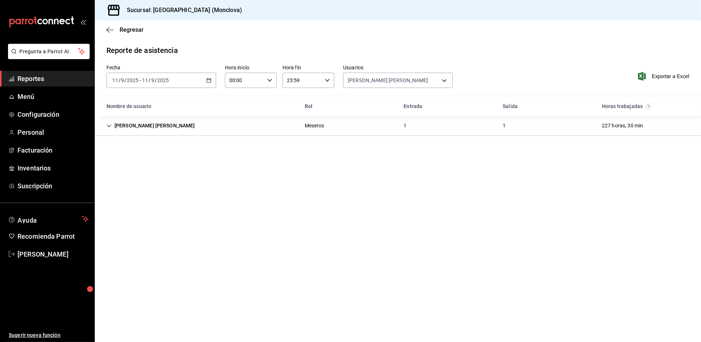
click at [211, 83] on icon "button" at bounding box center [208, 80] width 5 height 5
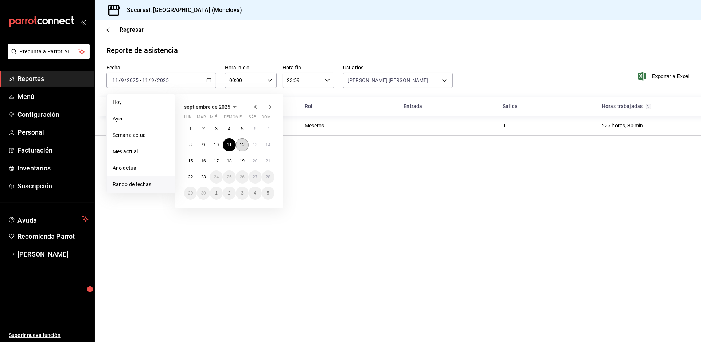
click at [248, 151] on button "12" at bounding box center [242, 144] width 13 height 13
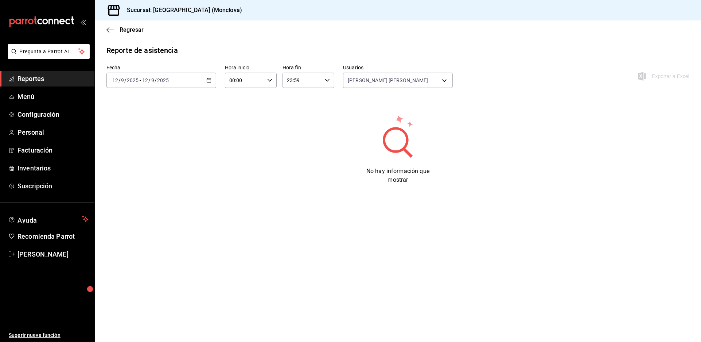
click at [215, 88] on div "[DATE] [DATE] - [DATE] [DATE]" at bounding box center [161, 80] width 110 height 15
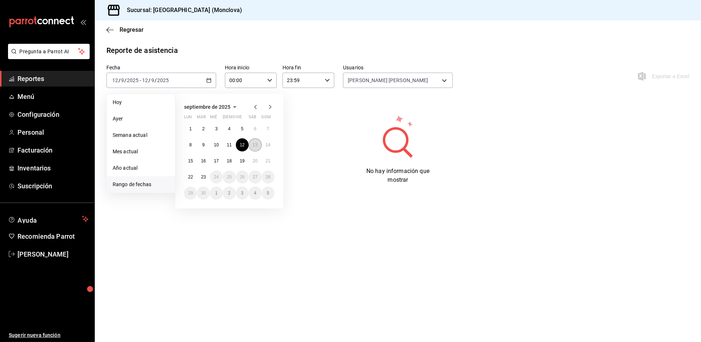
click at [260, 151] on button "13" at bounding box center [255, 144] width 13 height 13
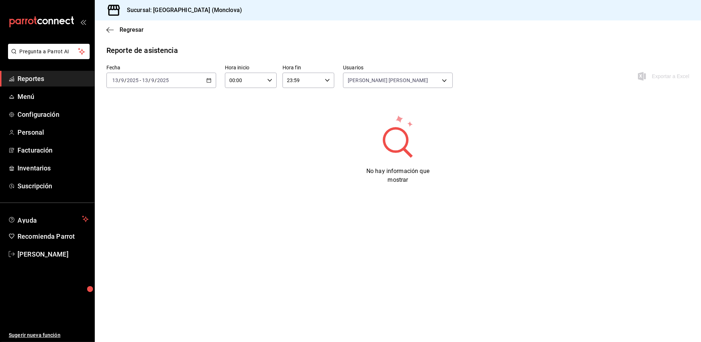
click at [211, 83] on icon "button" at bounding box center [208, 80] width 5 height 5
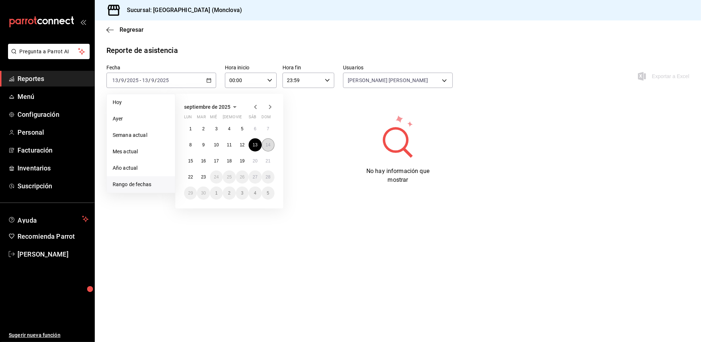
click at [270, 147] on abbr "14" at bounding box center [268, 144] width 5 height 5
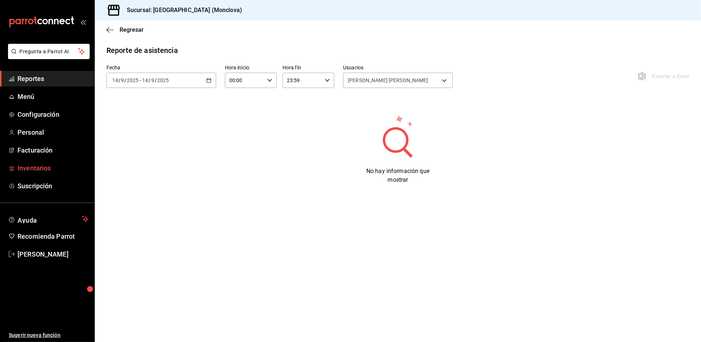
click at [63, 173] on span "Inventarios" at bounding box center [53, 168] width 71 height 10
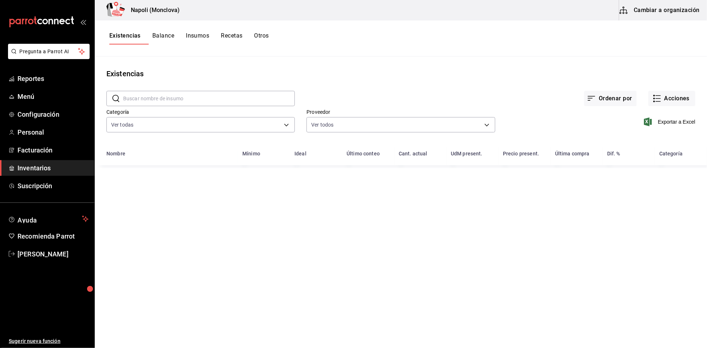
click at [172, 104] on input "text" at bounding box center [209, 98] width 172 height 15
click at [654, 101] on button "Acciones" at bounding box center [672, 98] width 47 height 15
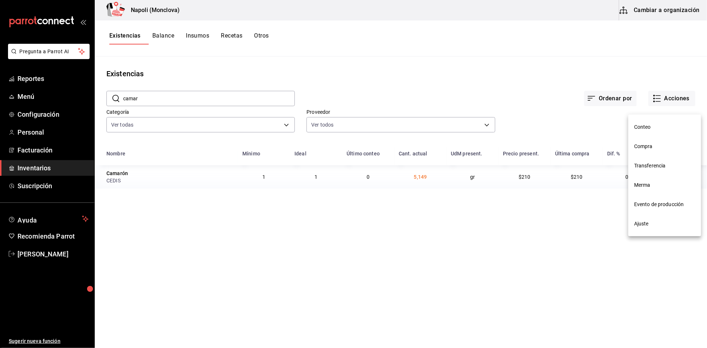
click at [656, 149] on span "Compra" at bounding box center [664, 147] width 61 height 8
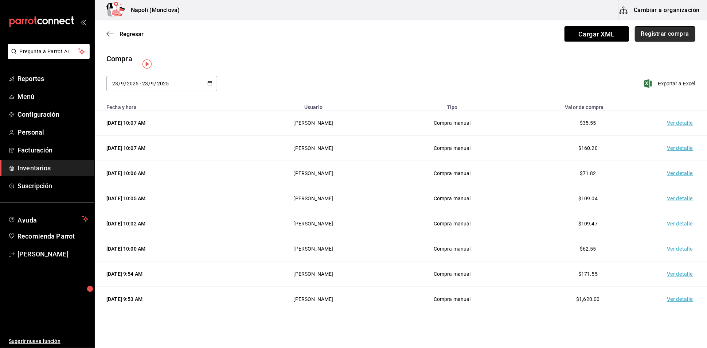
click at [662, 34] on button "Registrar compra" at bounding box center [665, 33] width 61 height 15
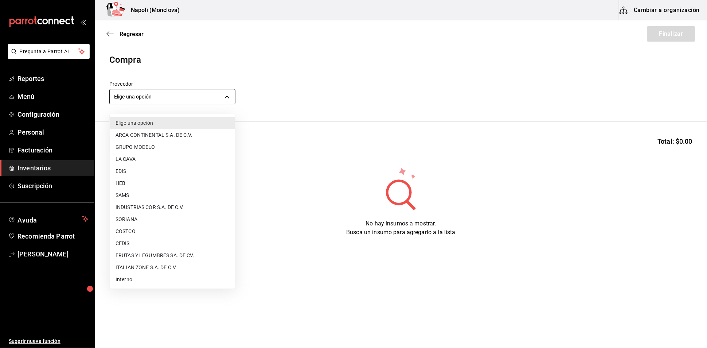
click at [228, 100] on body "Pregunta a Parrot AI Reportes Menú Configuración Personal Facturación Inventari…" at bounding box center [353, 153] width 707 height 307
click at [186, 241] on li "CEDIS" at bounding box center [172, 243] width 125 height 12
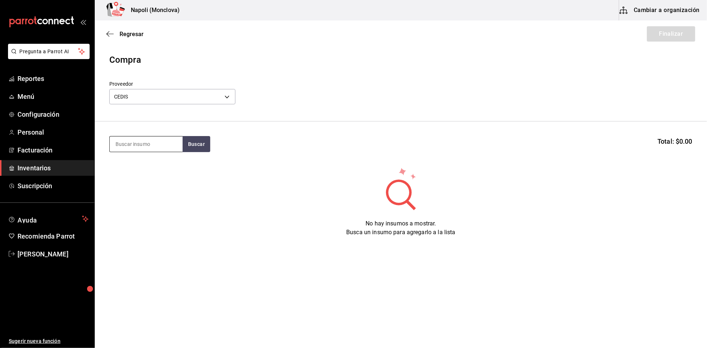
click at [154, 152] on input at bounding box center [146, 143] width 73 height 15
click at [185, 142] on button "Buscar" at bounding box center [197, 144] width 28 height 16
click at [160, 160] on div "Camarón gr - CEDIS" at bounding box center [145, 173] width 73 height 28
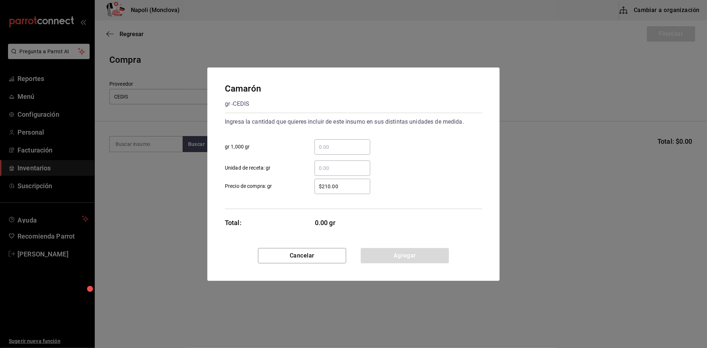
click at [333, 143] on input "​ gr 1,000 gr" at bounding box center [343, 147] width 56 height 9
click at [400, 261] on button "Agregar" at bounding box center [405, 255] width 88 height 15
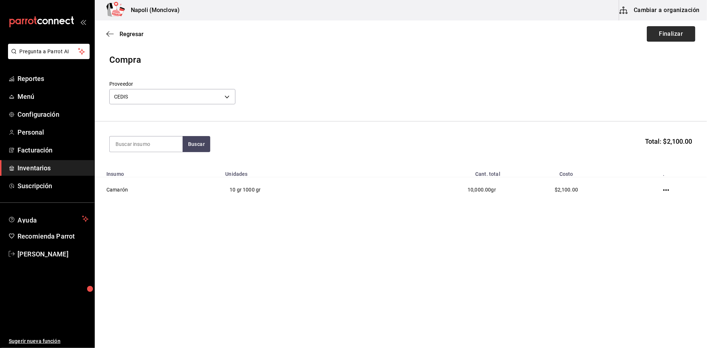
click at [683, 35] on button "Finalizar" at bounding box center [671, 33] width 48 height 15
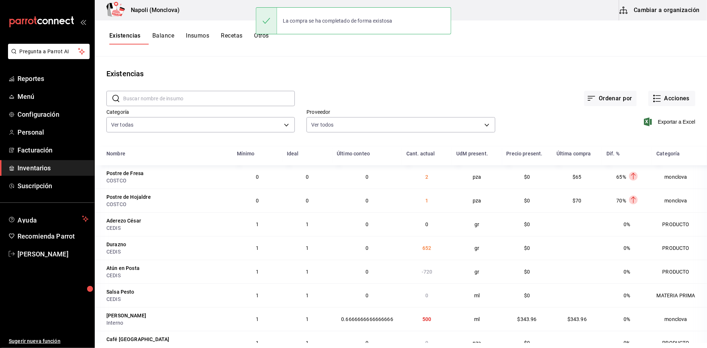
click at [190, 100] on input "text" at bounding box center [209, 98] width 172 height 15
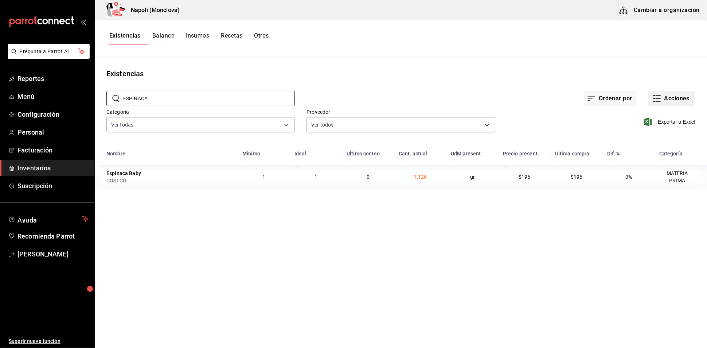
drag, startPoint x: 638, startPoint y: 101, endPoint x: 644, endPoint y: 102, distance: 5.5
click at [649, 102] on button "Acciones" at bounding box center [672, 98] width 47 height 15
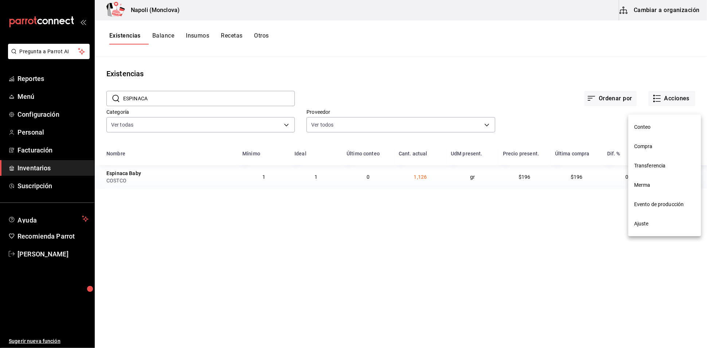
click at [668, 145] on span "Compra" at bounding box center [664, 147] width 61 height 8
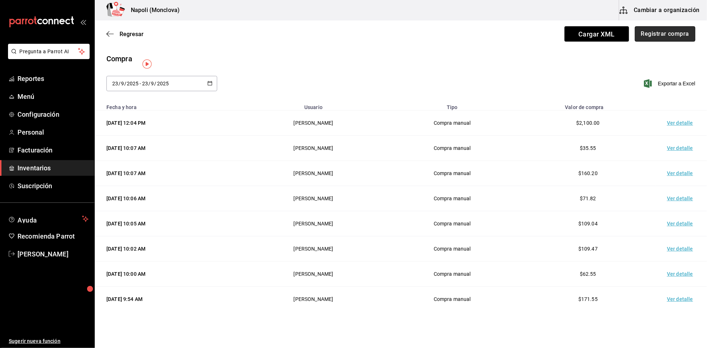
click at [648, 31] on button "Registrar compra" at bounding box center [665, 33] width 61 height 15
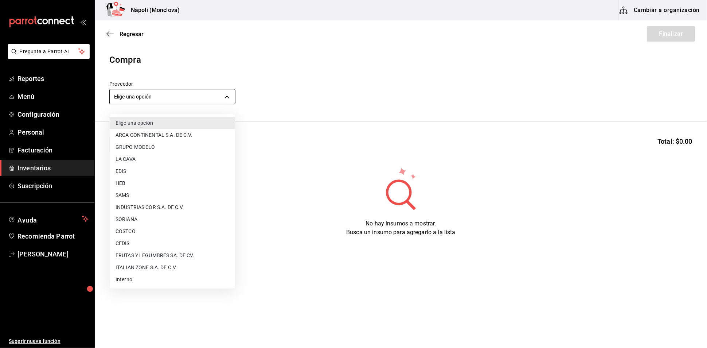
click at [229, 98] on body "Pregunta a Parrot AI Reportes Menú Configuración Personal Facturación Inventari…" at bounding box center [353, 153] width 707 height 307
click at [150, 230] on li "COSTCO" at bounding box center [172, 231] width 125 height 12
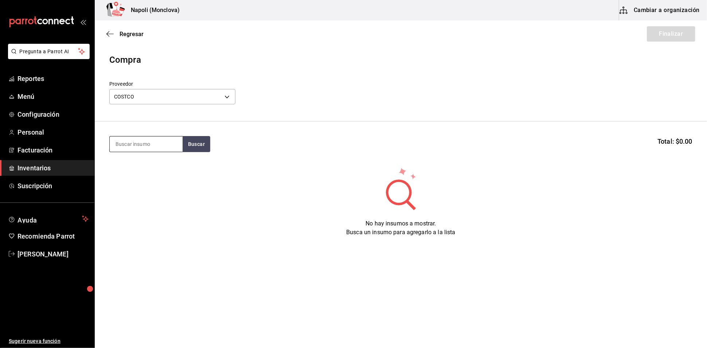
click at [144, 150] on input at bounding box center [146, 143] width 73 height 15
click at [196, 144] on button "Buscar" at bounding box center [197, 144] width 28 height 16
click at [174, 166] on div "Espinaca Baby gr - COSTCO" at bounding box center [145, 173] width 73 height 28
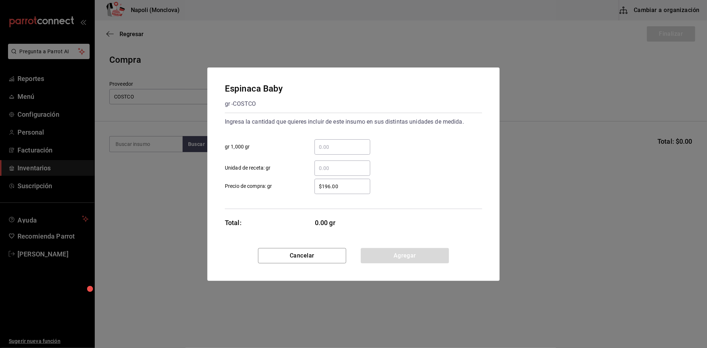
click at [338, 143] on input "​ gr 1,000 gr" at bounding box center [343, 147] width 56 height 9
click at [403, 263] on button "Agregar" at bounding box center [405, 255] width 88 height 15
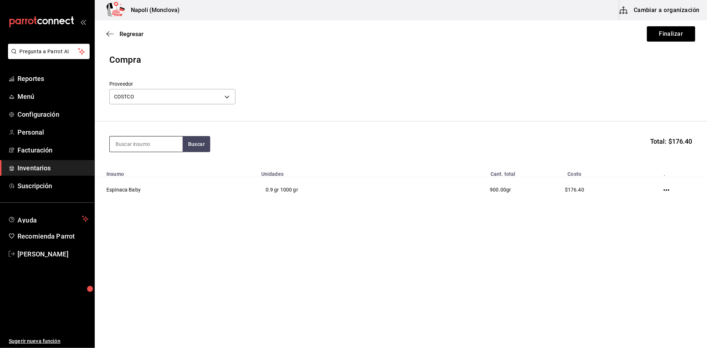
click at [166, 150] on input at bounding box center [146, 143] width 73 height 15
click at [210, 150] on button "Buscar" at bounding box center [197, 144] width 28 height 16
click at [134, 170] on div "Mantequilla" at bounding box center [130, 168] width 31 height 9
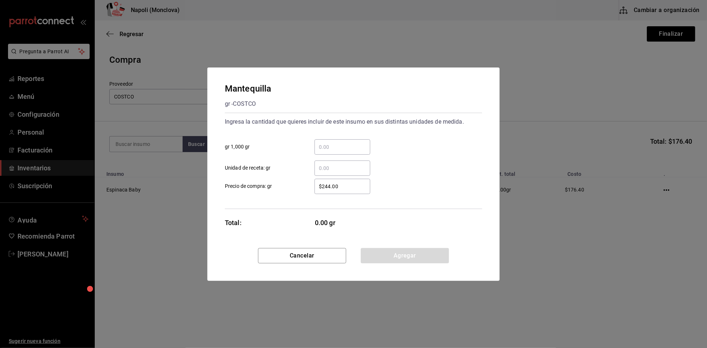
click at [340, 143] on input "​ gr 1,000 gr" at bounding box center [343, 147] width 56 height 9
click at [413, 259] on button "Agregar" at bounding box center [405, 255] width 88 height 15
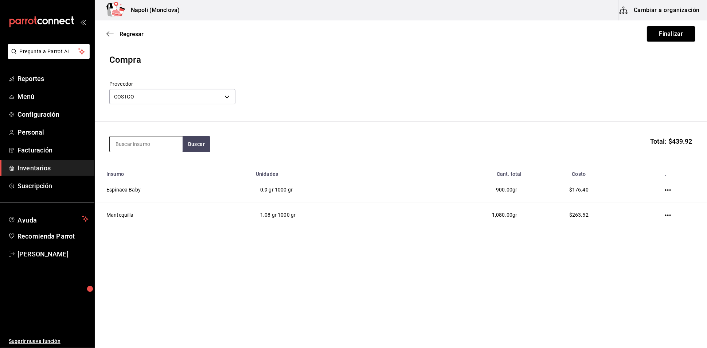
click at [160, 149] on input at bounding box center [146, 143] width 73 height 15
click at [196, 152] on button "Buscar" at bounding box center [197, 144] width 28 height 16
click at [157, 174] on div "Consome gr - COSTCO" at bounding box center [145, 173] width 73 height 28
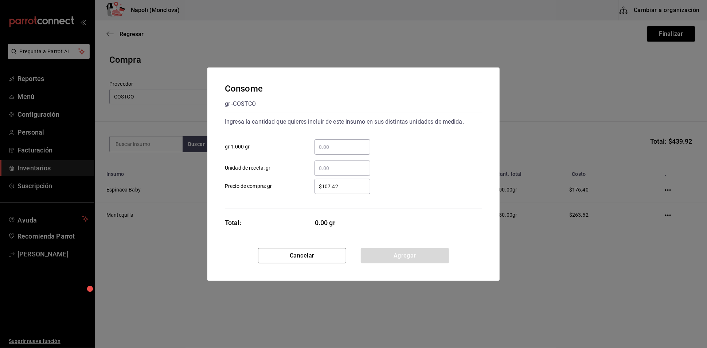
click at [345, 143] on input "​ gr 1,000 gr" at bounding box center [343, 147] width 56 height 9
click at [394, 248] on div "Consome gr - COSTCO Ingresa la cantidad que quieres incluir de este insumo en s…" at bounding box center [353, 157] width 292 height 180
click at [392, 261] on button "Agregar" at bounding box center [405, 255] width 88 height 15
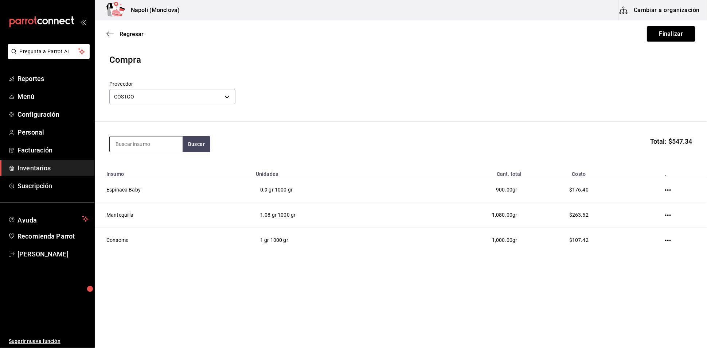
click at [165, 150] on input at bounding box center [146, 143] width 73 height 15
click at [205, 152] on button "Buscar" at bounding box center [197, 144] width 28 height 16
click at [160, 151] on input "ESPARR" at bounding box center [146, 143] width 73 height 15
click at [194, 150] on button "Buscar" at bounding box center [197, 144] width 28 height 16
drag, startPoint x: 158, startPoint y: 150, endPoint x: 105, endPoint y: 149, distance: 52.1
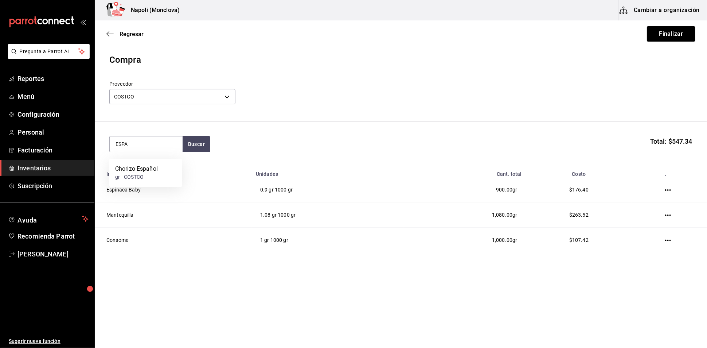
click at [106, 150] on section "ESPA Buscar Total: $547.34" at bounding box center [401, 143] width 613 height 45
click at [208, 147] on button "Buscar" at bounding box center [197, 144] width 28 height 16
click at [160, 180] on div "Cereza gr - COSTCO" at bounding box center [145, 173] width 73 height 28
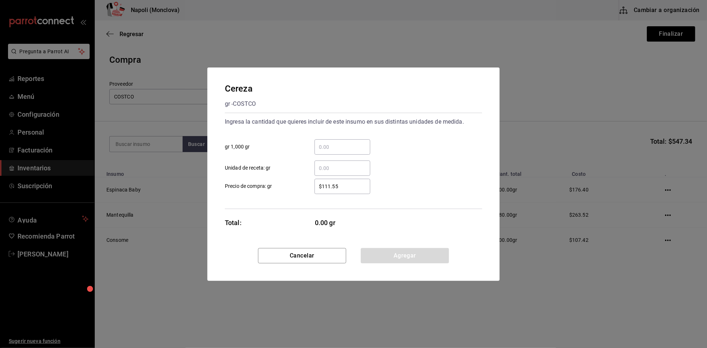
click at [342, 143] on input "​ gr 1,000 gr" at bounding box center [343, 147] width 56 height 9
click at [388, 263] on button "Agregar" at bounding box center [405, 255] width 88 height 15
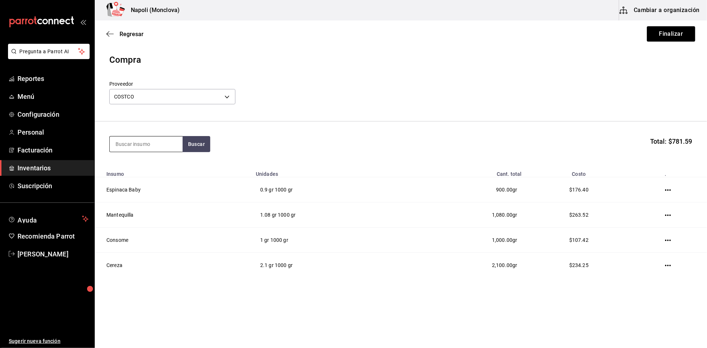
click at [164, 146] on input at bounding box center [146, 143] width 73 height 15
click at [194, 140] on button "Buscar" at bounding box center [197, 144] width 28 height 16
click at [131, 174] on div "gr - COSTCO" at bounding box center [129, 177] width 28 height 8
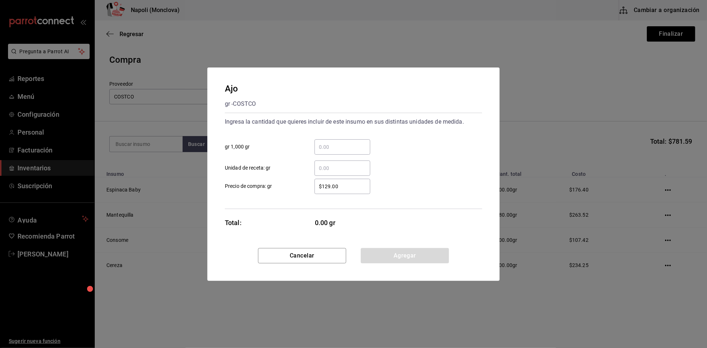
click at [326, 143] on input "​ gr 1,000 gr" at bounding box center [343, 147] width 56 height 9
click at [395, 258] on button "Agregar" at bounding box center [405, 255] width 88 height 15
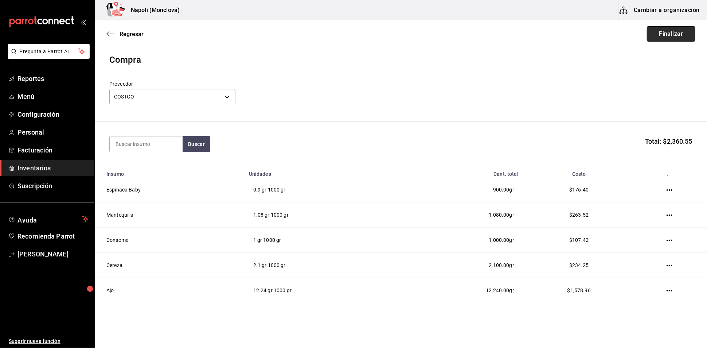
click at [647, 36] on button "Finalizar" at bounding box center [671, 33] width 48 height 15
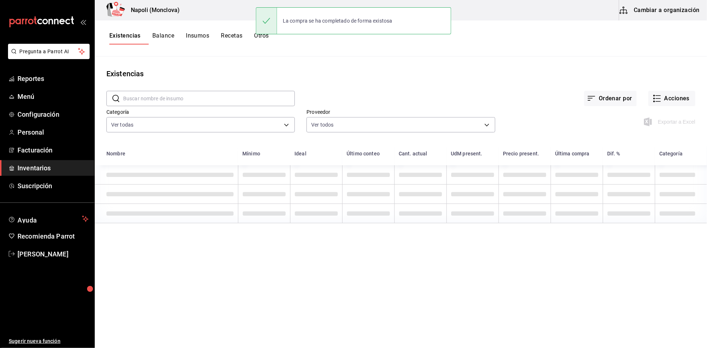
click at [190, 105] on input "text" at bounding box center [209, 98] width 172 height 15
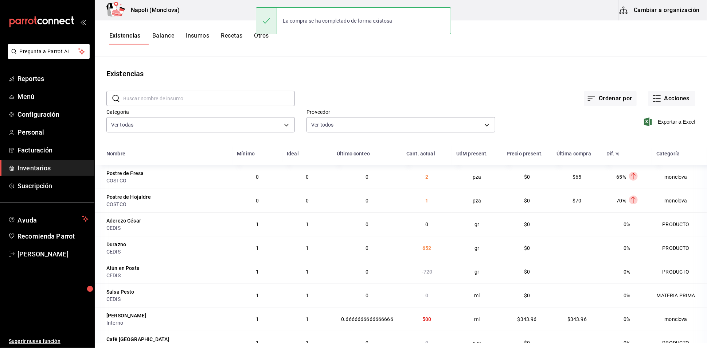
click at [190, 105] on input "text" at bounding box center [209, 98] width 172 height 15
click at [666, 98] on button "Acciones" at bounding box center [672, 98] width 47 height 15
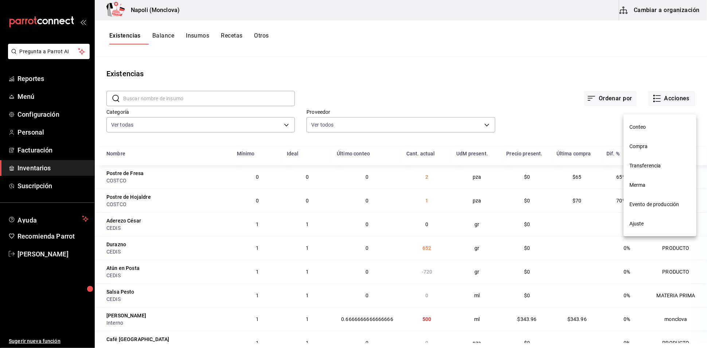
click at [654, 139] on li "Compra" at bounding box center [660, 146] width 73 height 19
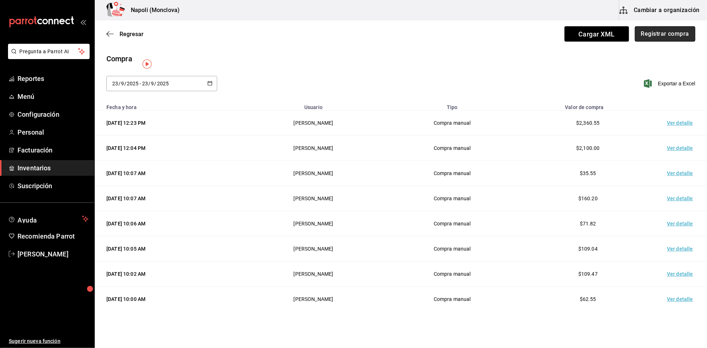
click at [654, 35] on button "Registrar compra" at bounding box center [665, 33] width 61 height 15
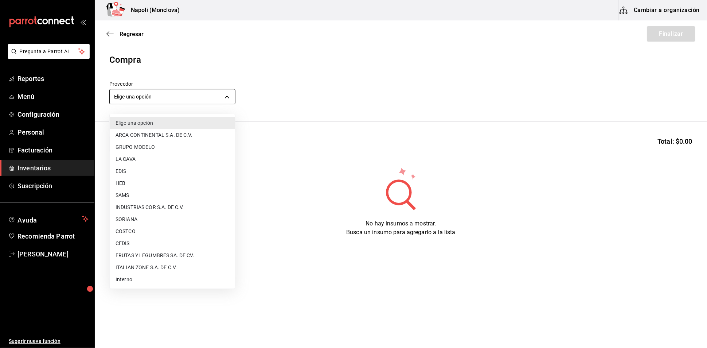
click at [233, 105] on body "Pregunta a Parrot AI Reportes Menú Configuración Personal Facturación Inventari…" at bounding box center [353, 153] width 707 height 307
click at [184, 252] on li "FRUTAS Y LEGUMBRES SA. DE CV." at bounding box center [172, 255] width 125 height 12
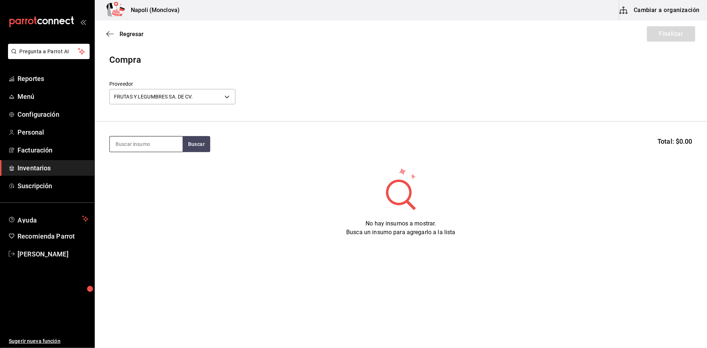
click at [160, 145] on input at bounding box center [146, 143] width 73 height 15
click at [206, 160] on section "TOMATE Buscar Total: $0.00" at bounding box center [401, 143] width 613 height 45
click at [203, 152] on button "Buscar" at bounding box center [197, 144] width 28 height 16
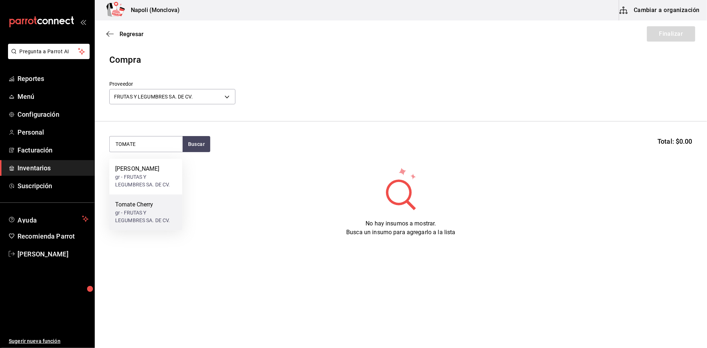
click at [160, 216] on div "gr - FRUTAS Y LEGUMBRES SA. DE CV." at bounding box center [145, 216] width 61 height 15
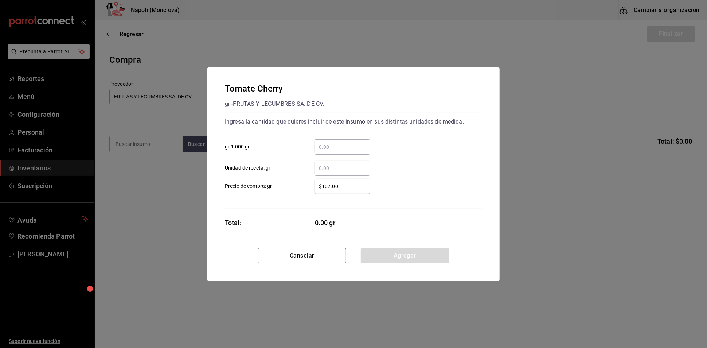
click at [328, 143] on input "​ gr 1,000 gr" at bounding box center [343, 147] width 56 height 9
click at [393, 263] on button "Agregar" at bounding box center [405, 255] width 88 height 15
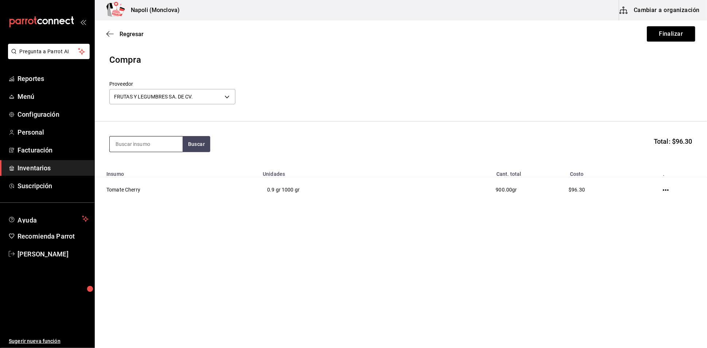
click at [158, 148] on input at bounding box center [146, 143] width 73 height 15
click at [674, 37] on button "Finalizar" at bounding box center [671, 33] width 48 height 15
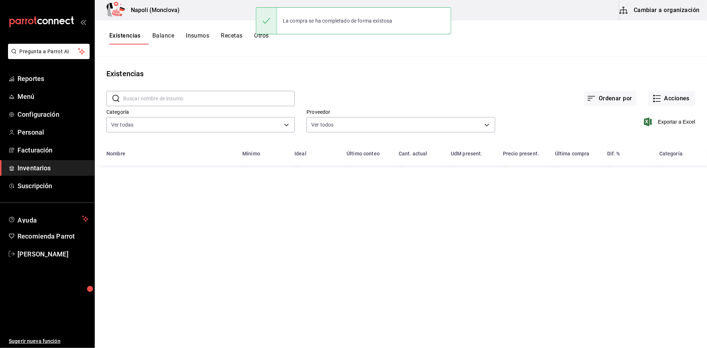
click at [183, 102] on input "text" at bounding box center [209, 98] width 172 height 15
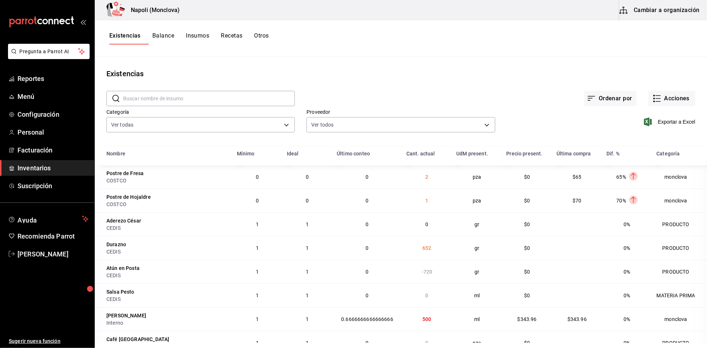
drag, startPoint x: 667, startPoint y: 89, endPoint x: 662, endPoint y: 91, distance: 4.6
click at [664, 90] on div "Ordenar por Acciones" at bounding box center [495, 92] width 401 height 27
click at [667, 104] on button "Acciones" at bounding box center [672, 98] width 47 height 15
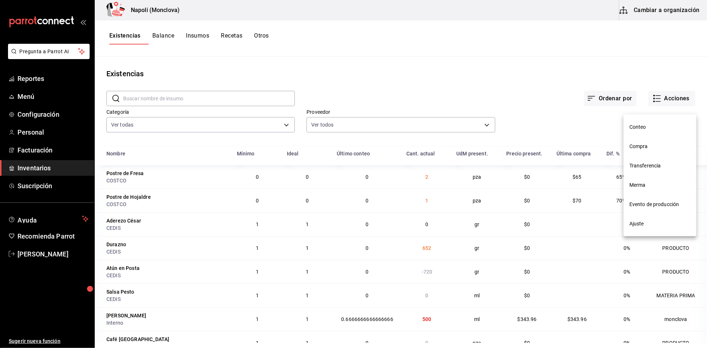
click at [660, 142] on li "Compra" at bounding box center [660, 146] width 73 height 19
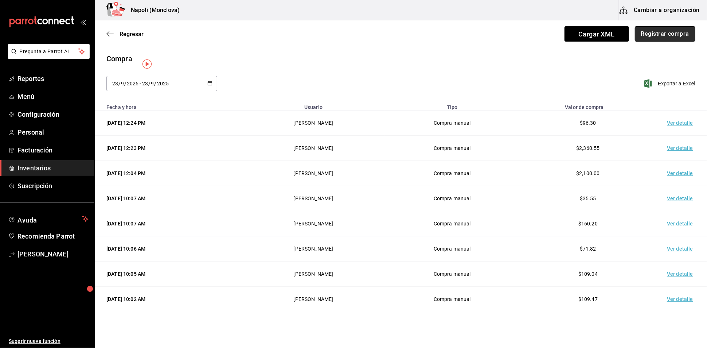
click at [672, 35] on button "Registrar compra" at bounding box center [665, 33] width 61 height 15
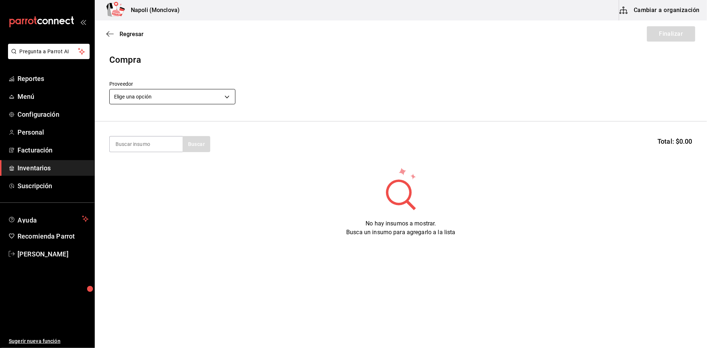
click at [231, 98] on body "Pregunta a Parrot AI Reportes Menú Configuración Personal Facturación Inventari…" at bounding box center [353, 153] width 707 height 307
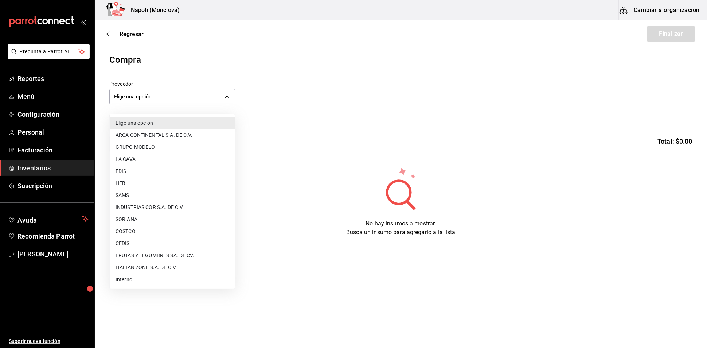
click at [147, 194] on li "SAMS" at bounding box center [172, 195] width 125 height 12
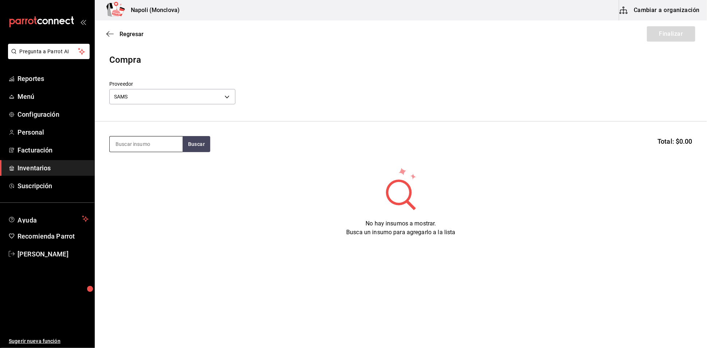
click at [167, 152] on input at bounding box center [146, 143] width 73 height 15
click at [191, 147] on button "Buscar" at bounding box center [197, 144] width 28 height 16
click at [158, 170] on div "Parmesano gr - SAMS" at bounding box center [145, 173] width 73 height 28
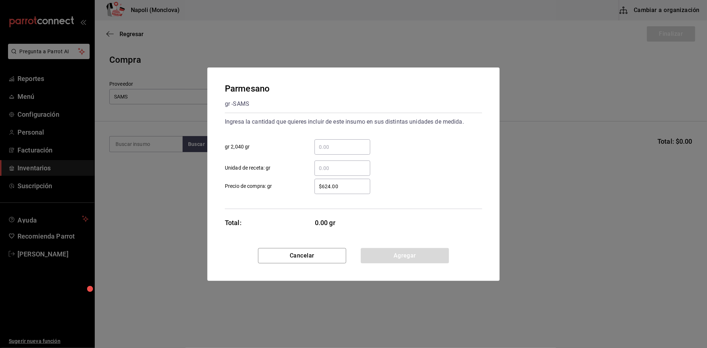
click at [338, 143] on input "​ gr 2,040 gr" at bounding box center [343, 147] width 56 height 9
click at [405, 263] on button "Agregar" at bounding box center [405, 255] width 88 height 15
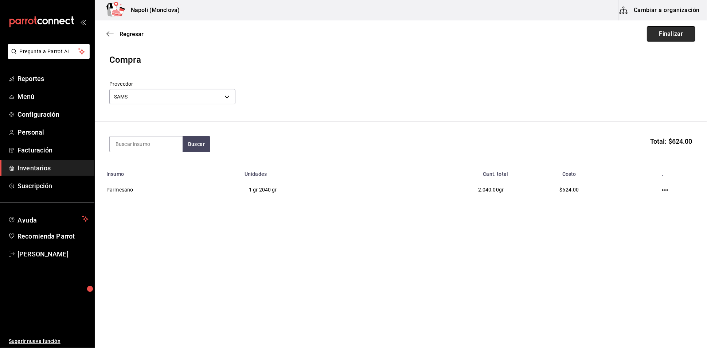
click at [649, 34] on button "Finalizar" at bounding box center [671, 33] width 48 height 15
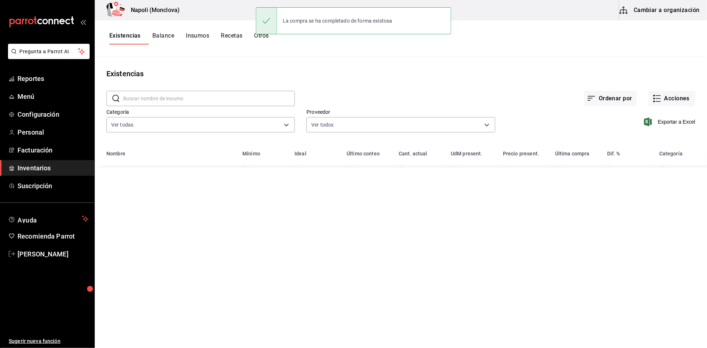
click at [242, 106] on input "text" at bounding box center [209, 98] width 172 height 15
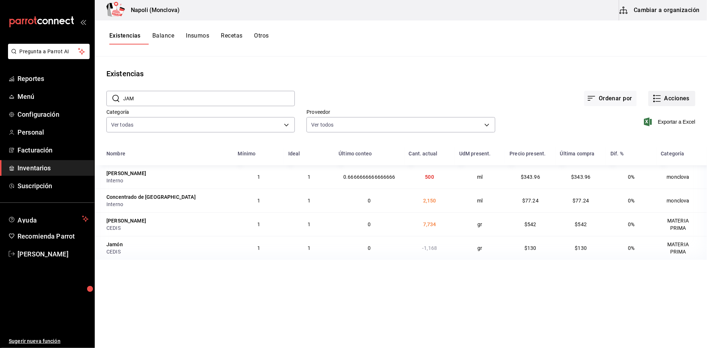
click at [656, 98] on icon "button" at bounding box center [658, 98] width 5 height 0
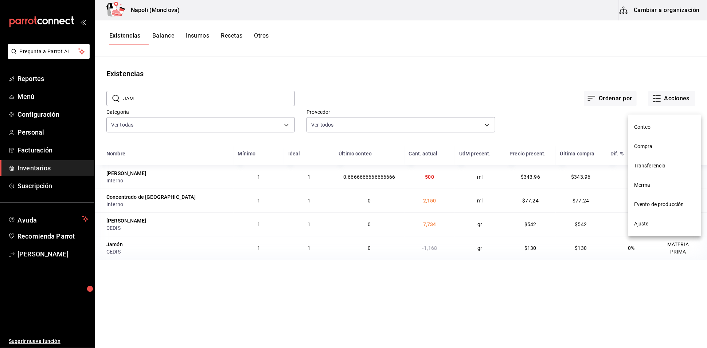
click at [656, 144] on span "Compra" at bounding box center [664, 147] width 61 height 8
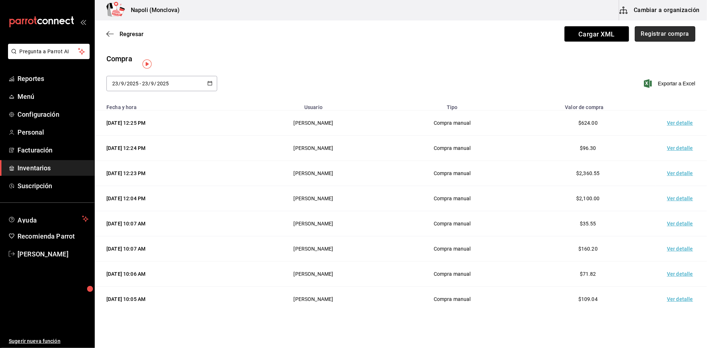
click at [670, 31] on button "Registrar compra" at bounding box center [665, 33] width 61 height 15
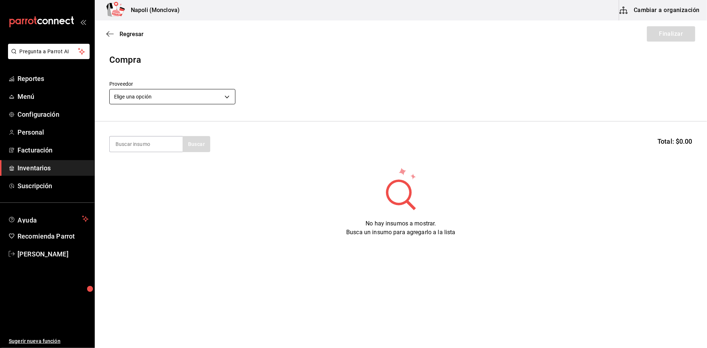
click at [232, 100] on body "Pregunta a Parrot AI Reportes Menú Configuración Personal Facturación Inventari…" at bounding box center [353, 153] width 707 height 307
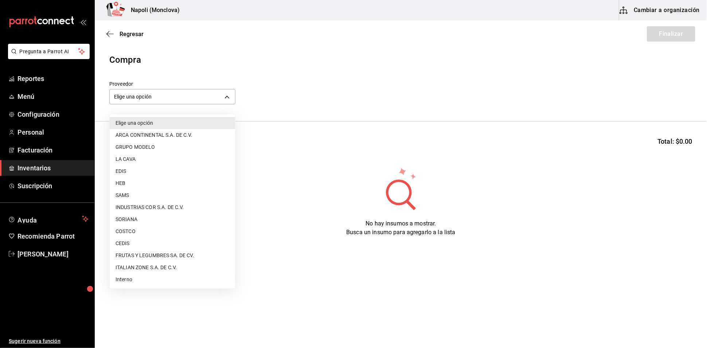
click at [161, 247] on li "CEDIS" at bounding box center [172, 243] width 125 height 12
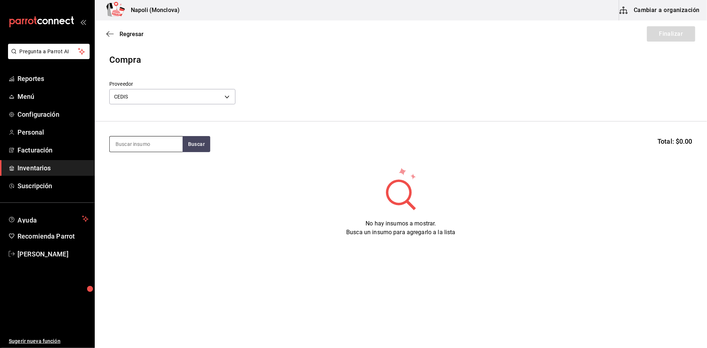
click at [145, 145] on input at bounding box center [146, 143] width 73 height 15
click at [205, 152] on button "Buscar" at bounding box center [197, 144] width 28 height 16
click at [151, 199] on div "[PERSON_NAME]" at bounding box center [137, 197] width 44 height 9
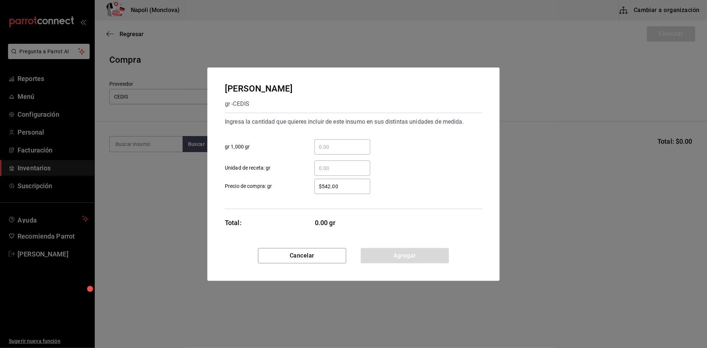
click at [332, 143] on input "​ gr 1,000 gr" at bounding box center [343, 147] width 56 height 9
click at [418, 274] on div "Cancelar Agregar" at bounding box center [353, 264] width 292 height 33
click at [417, 263] on button "Agregar" at bounding box center [405, 255] width 88 height 15
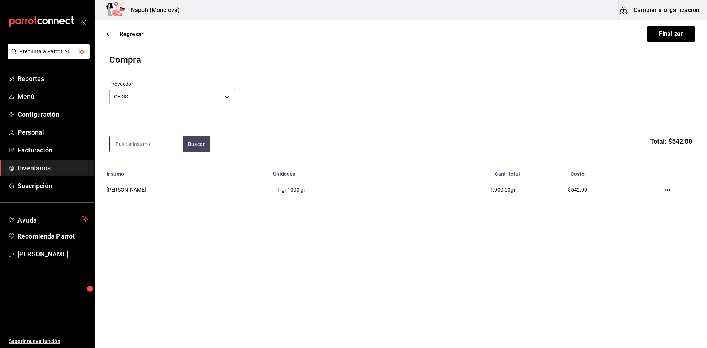
click at [143, 149] on input at bounding box center [146, 143] width 73 height 15
click at [198, 148] on button "Buscar" at bounding box center [197, 144] width 28 height 16
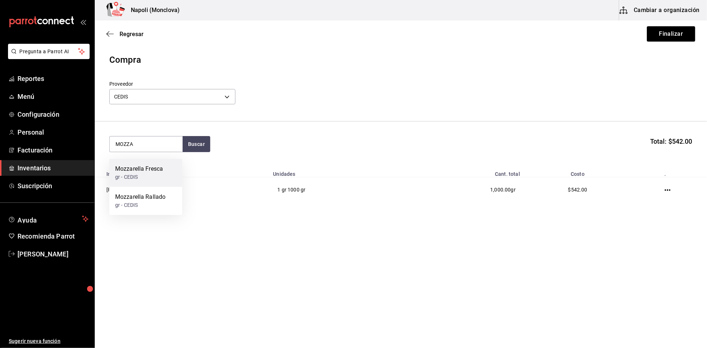
click at [162, 172] on div "Mozzarella Fresca" at bounding box center [139, 168] width 48 height 9
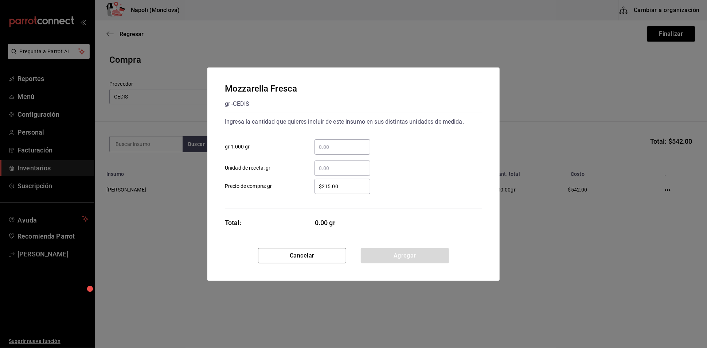
click at [328, 143] on input "​ gr 1,000 gr" at bounding box center [343, 147] width 56 height 9
click at [394, 256] on button "Agregar" at bounding box center [405, 255] width 88 height 15
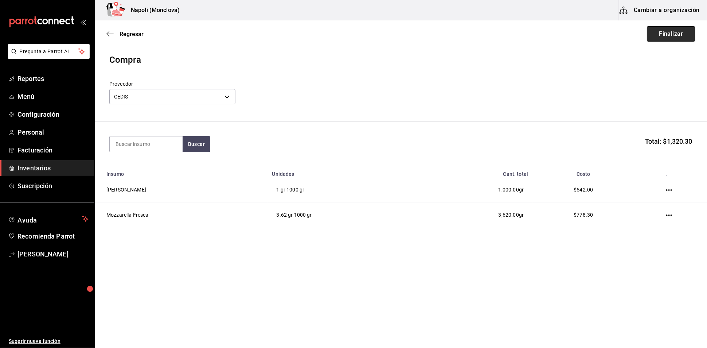
click at [653, 28] on button "Finalizar" at bounding box center [671, 33] width 48 height 15
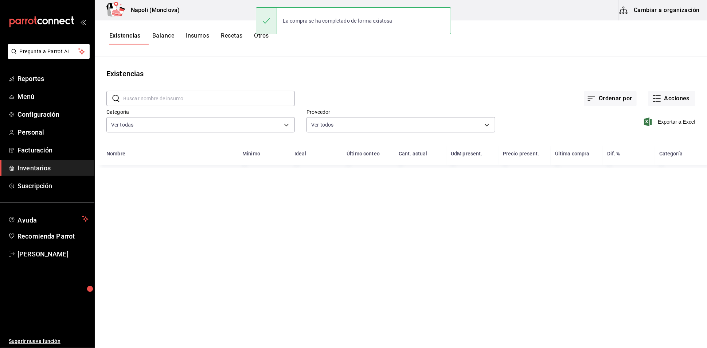
click at [182, 104] on input "text" at bounding box center [209, 98] width 172 height 15
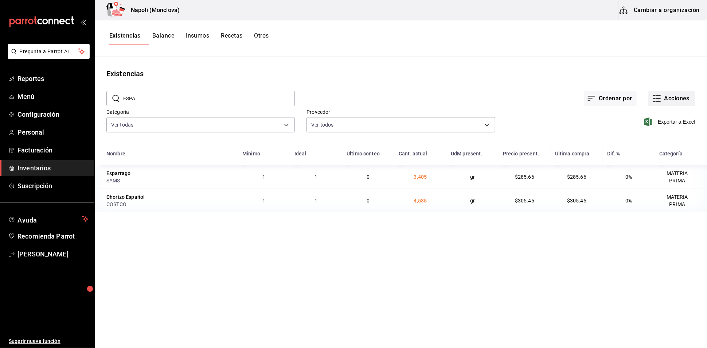
click at [656, 102] on button "Acciones" at bounding box center [672, 98] width 47 height 15
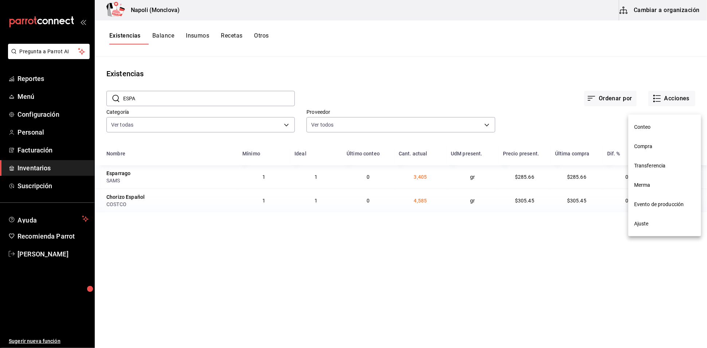
click at [659, 152] on li "Compra" at bounding box center [665, 146] width 73 height 19
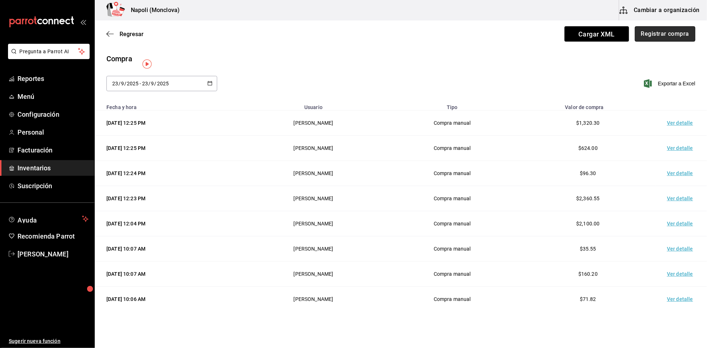
click at [652, 30] on button "Registrar compra" at bounding box center [665, 33] width 61 height 15
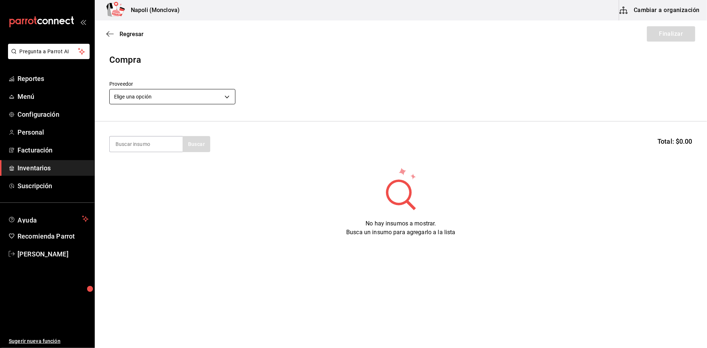
click at [232, 95] on body "Pregunta a Parrot AI Reportes Menú Configuración Personal Facturación Inventari…" at bounding box center [353, 153] width 707 height 307
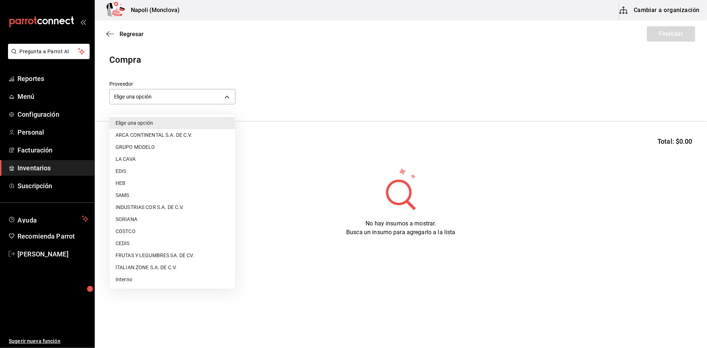
click at [170, 190] on li "SAMS" at bounding box center [172, 195] width 125 height 12
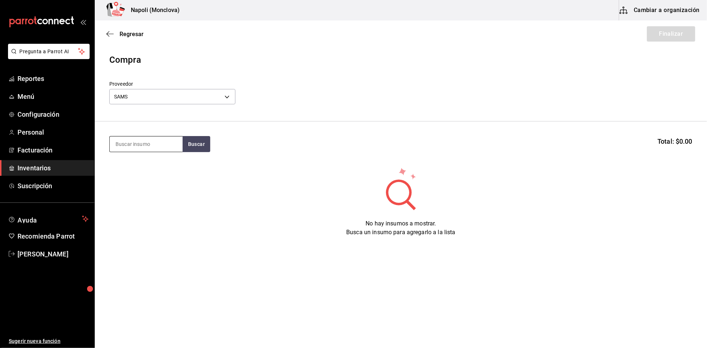
click at [150, 146] on input at bounding box center [146, 143] width 73 height 15
click at [195, 150] on button "Buscar" at bounding box center [197, 144] width 28 height 16
click at [158, 167] on div "[PERSON_NAME] - [PERSON_NAME]" at bounding box center [145, 173] width 73 height 28
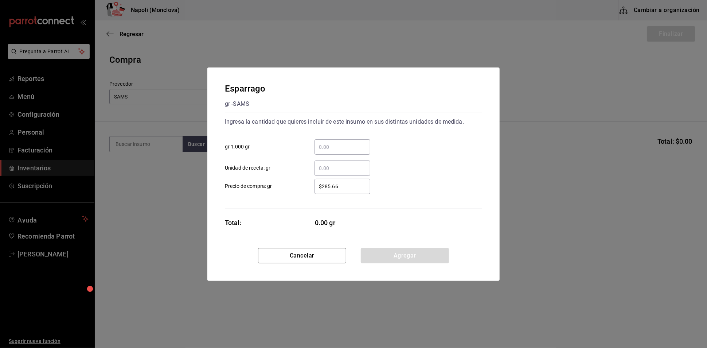
click at [323, 143] on input "​ gr 1,000 gr" at bounding box center [343, 147] width 56 height 9
click at [412, 263] on button "Agregar" at bounding box center [405, 255] width 88 height 15
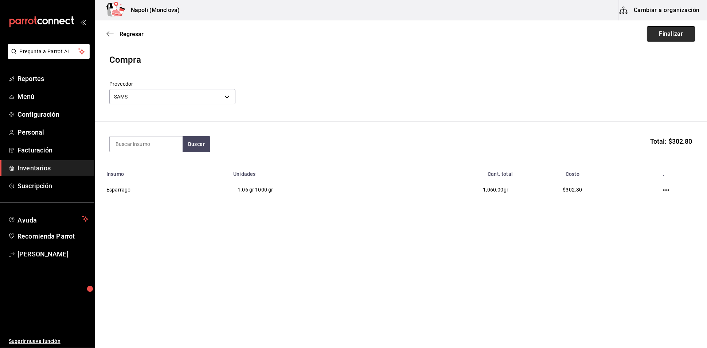
click at [660, 37] on button "Finalizar" at bounding box center [671, 33] width 48 height 15
